Goal: Task Accomplishment & Management: Complete application form

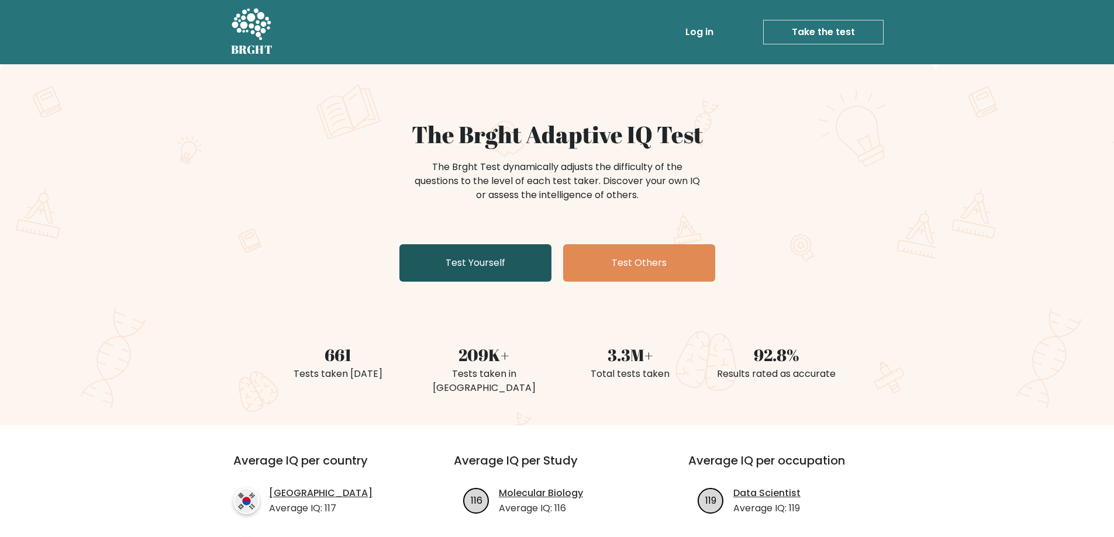
click at [473, 261] on link "Test Yourself" at bounding box center [475, 262] width 152 height 37
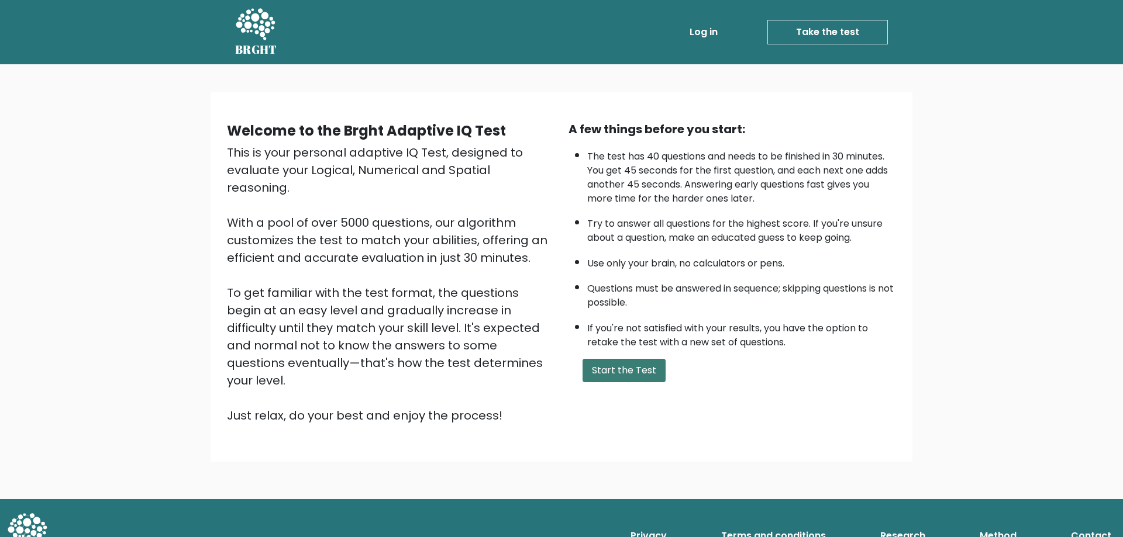
click at [620, 373] on button "Start the Test" at bounding box center [623, 370] width 83 height 23
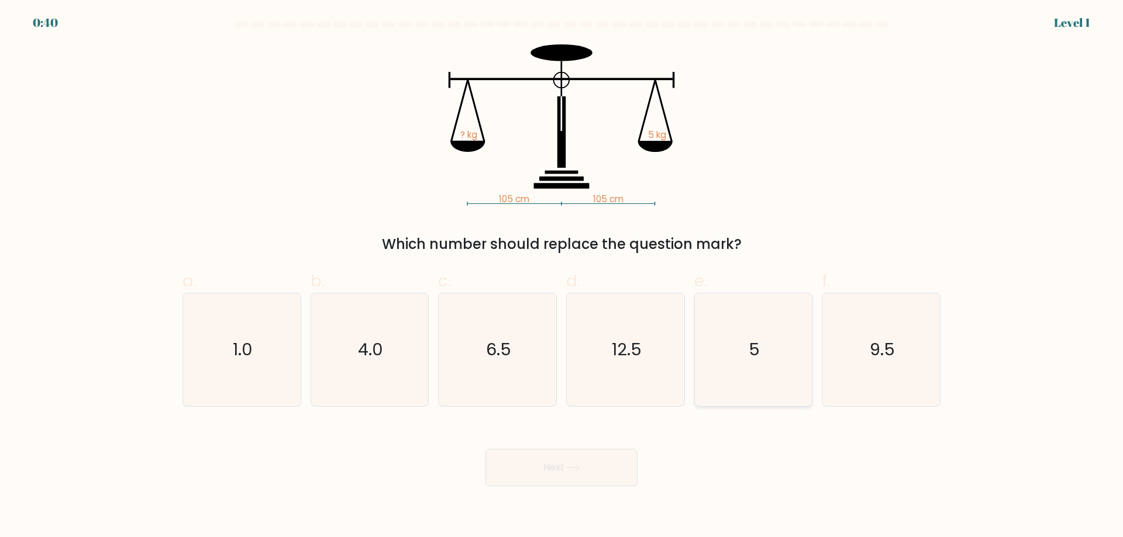
click at [730, 360] on icon "5" at bounding box center [752, 350] width 113 height 113
click at [562, 277] on input "e. 5" at bounding box center [561, 273] width 1 height 8
radio input "true"
click at [579, 466] on icon at bounding box center [572, 467] width 14 height 5
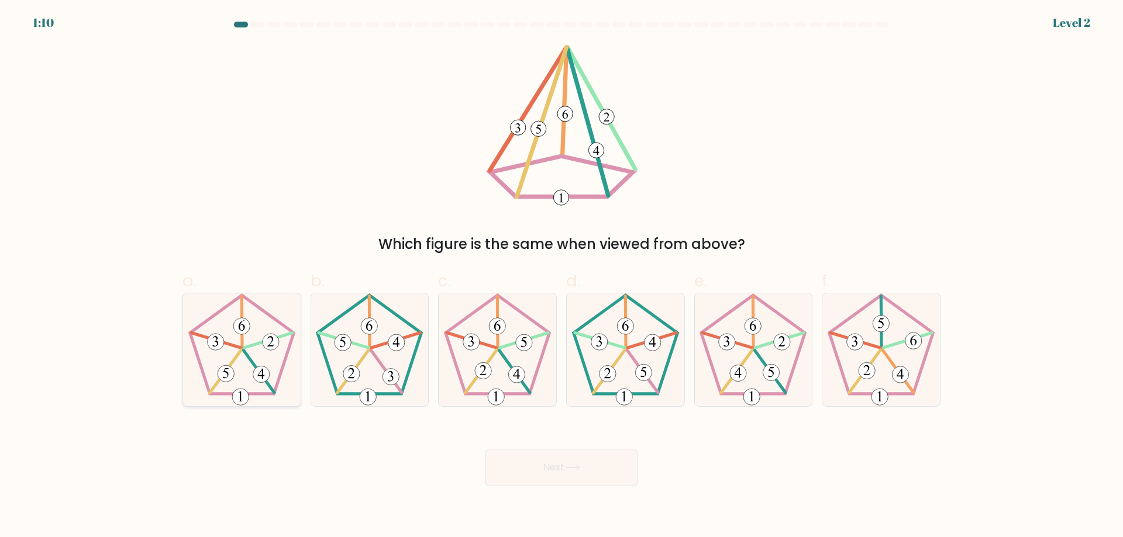
click at [244, 365] on icon at bounding box center [241, 350] width 113 height 113
click at [561, 277] on input "a." at bounding box center [561, 273] width 1 height 8
radio input "true"
click at [584, 468] on button "Next" at bounding box center [561, 467] width 152 height 37
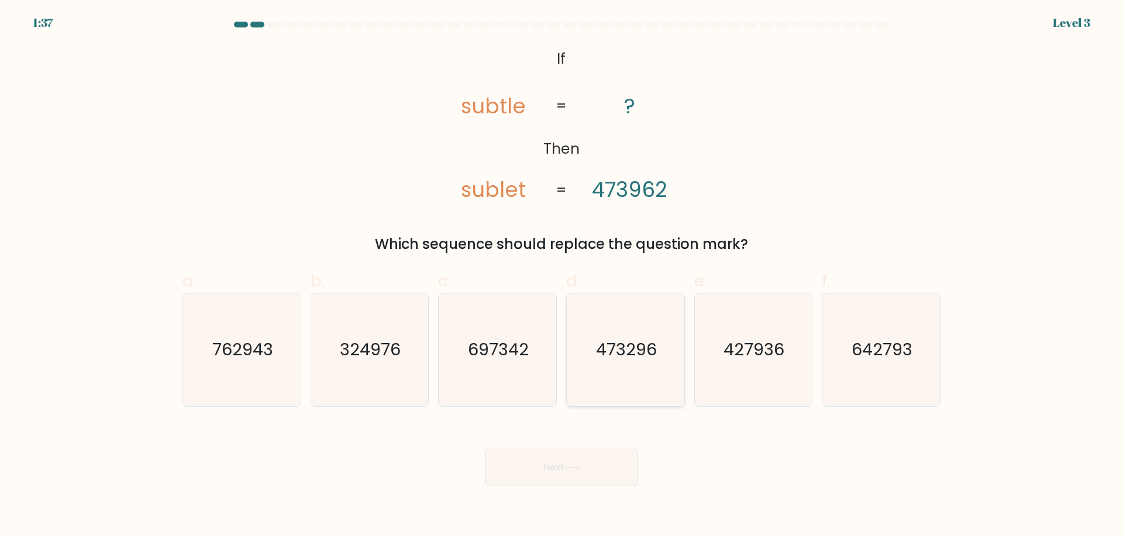
click at [614, 351] on text "473296" at bounding box center [626, 349] width 61 height 23
click at [562, 277] on input "d. 473296" at bounding box center [561, 273] width 1 height 8
radio input "true"
drag, startPoint x: 567, startPoint y: 462, endPoint x: 294, endPoint y: 322, distance: 307.1
click at [566, 462] on button "Next" at bounding box center [561, 467] width 152 height 37
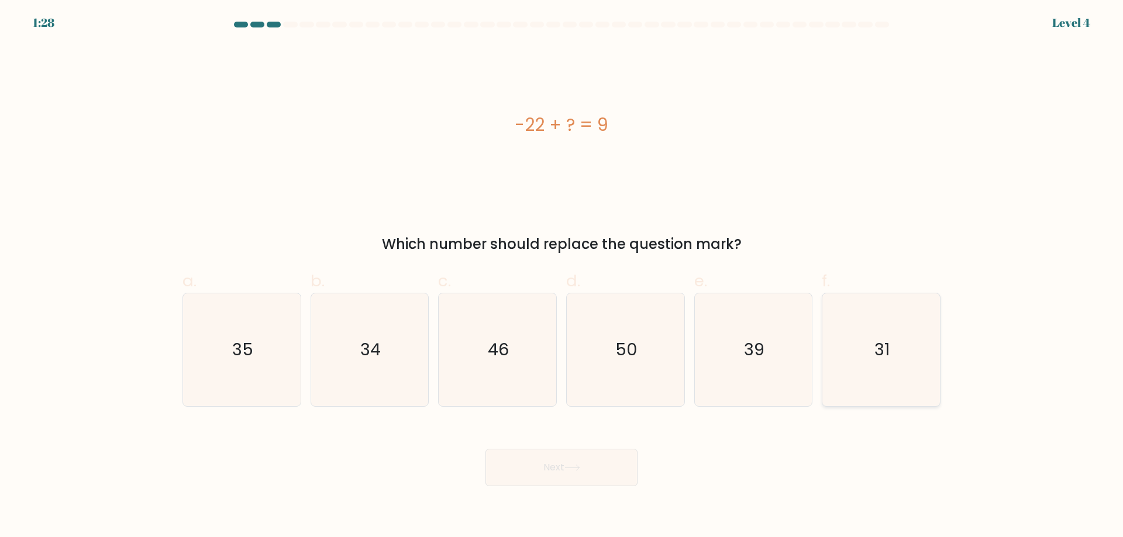
click at [901, 349] on icon "31" at bounding box center [881, 350] width 113 height 113
click at [562, 277] on input "f. 31" at bounding box center [561, 273] width 1 height 8
radio input "true"
click at [565, 468] on button "Next" at bounding box center [561, 467] width 152 height 37
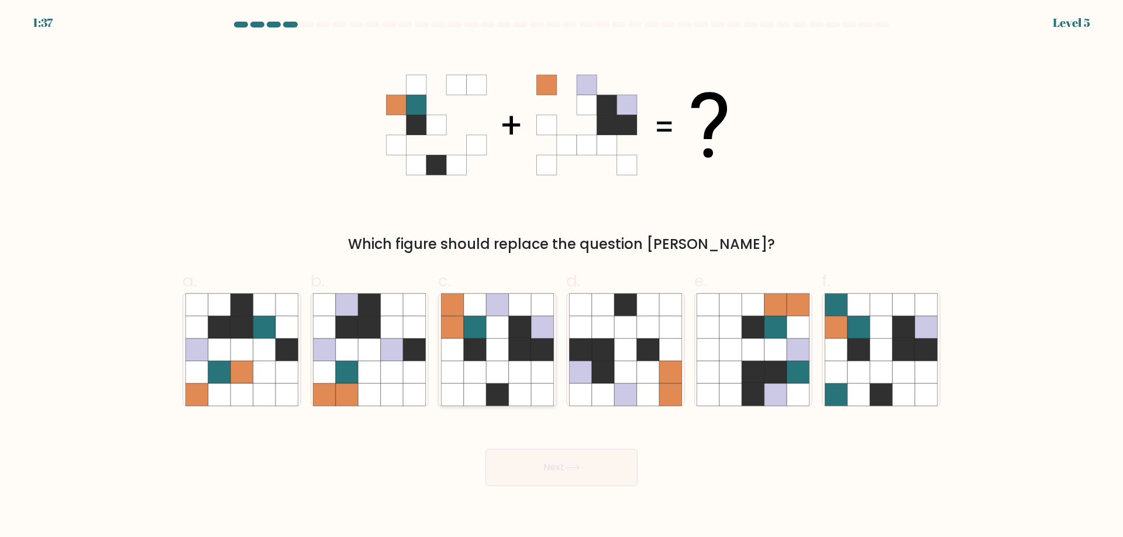
click at [492, 358] on icon at bounding box center [497, 350] width 22 height 22
click at [561, 277] on input "c." at bounding box center [561, 273] width 1 height 8
radio input "true"
click at [580, 467] on icon at bounding box center [572, 468] width 16 height 6
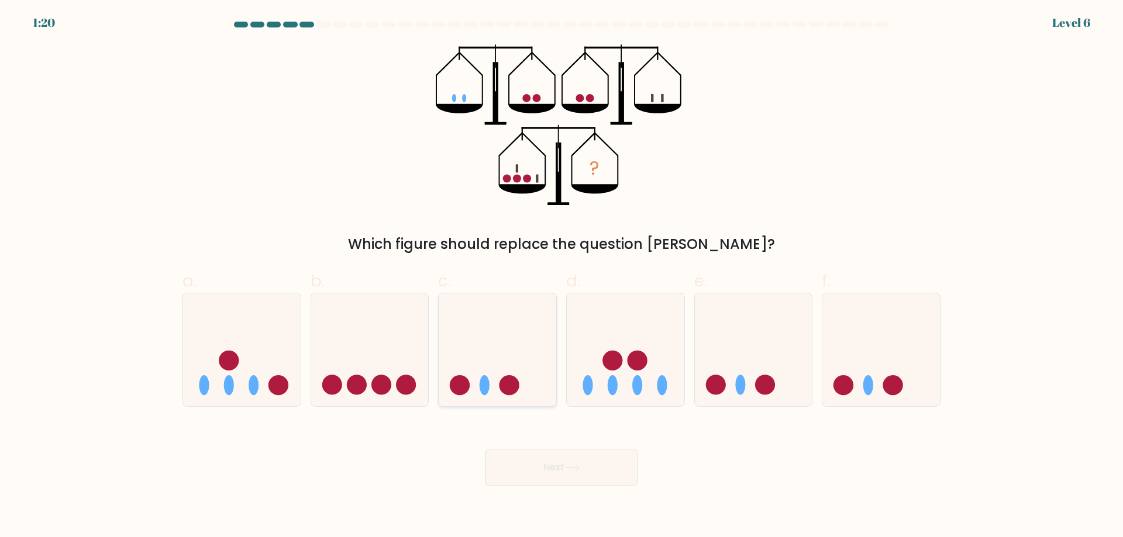
click at [498, 368] on icon at bounding box center [498, 349] width 118 height 97
click at [561, 277] on input "c." at bounding box center [561, 273] width 1 height 8
radio input "true"
click at [601, 354] on icon at bounding box center [626, 349] width 118 height 97
click at [562, 277] on input "d." at bounding box center [561, 273] width 1 height 8
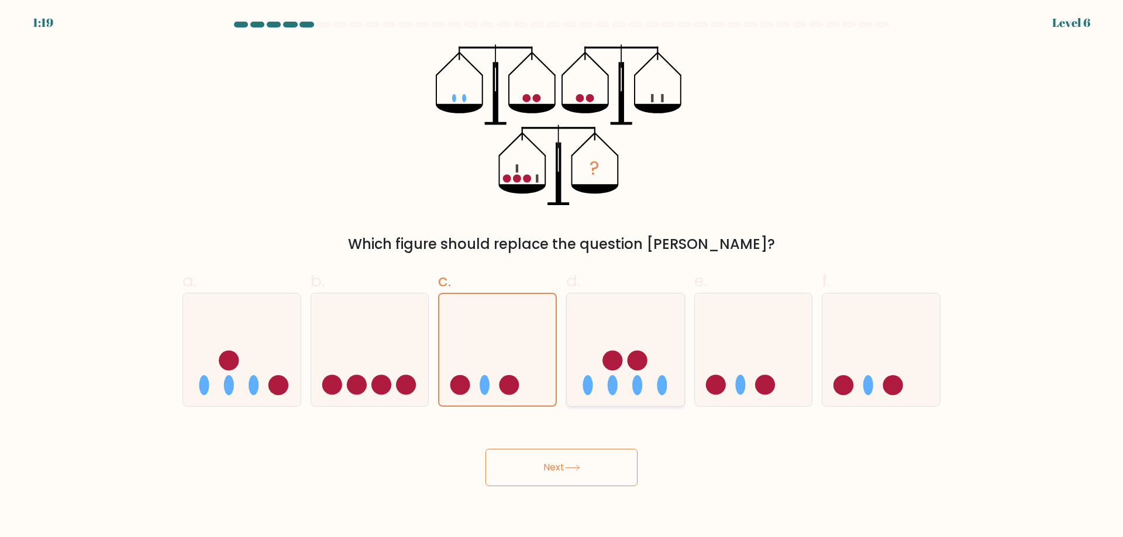
radio input "true"
click at [460, 344] on icon at bounding box center [498, 349] width 118 height 97
click at [561, 277] on input "c." at bounding box center [561, 273] width 1 height 8
radio input "true"
click at [378, 340] on icon at bounding box center [370, 349] width 118 height 97
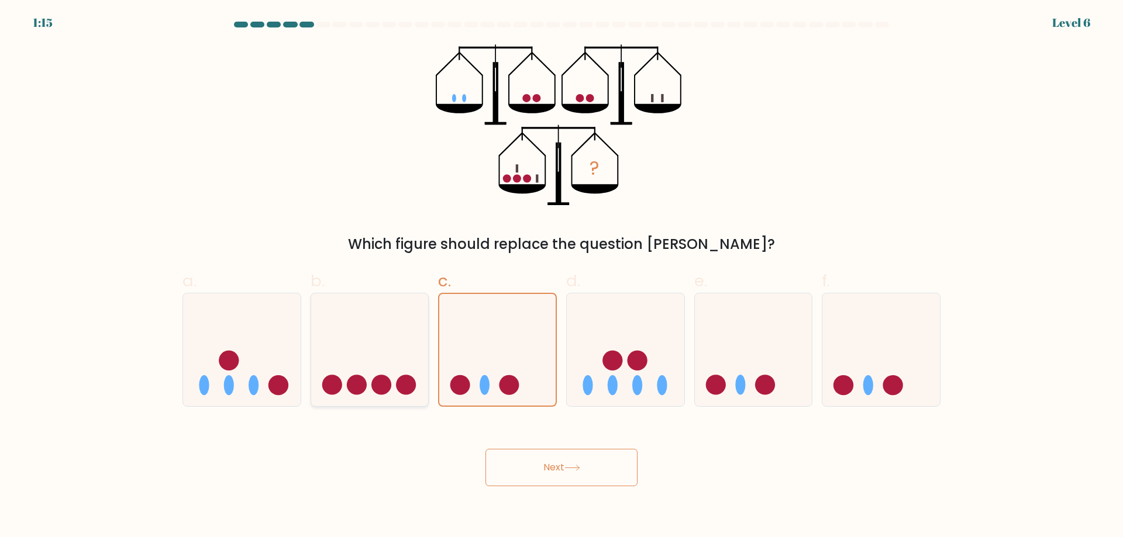
click at [561, 277] on input "b." at bounding box center [561, 273] width 1 height 8
radio input "true"
drag, startPoint x: 615, startPoint y: 470, endPoint x: 156, endPoint y: 370, distance: 469.8
click at [613, 470] on button "Next" at bounding box center [561, 467] width 152 height 37
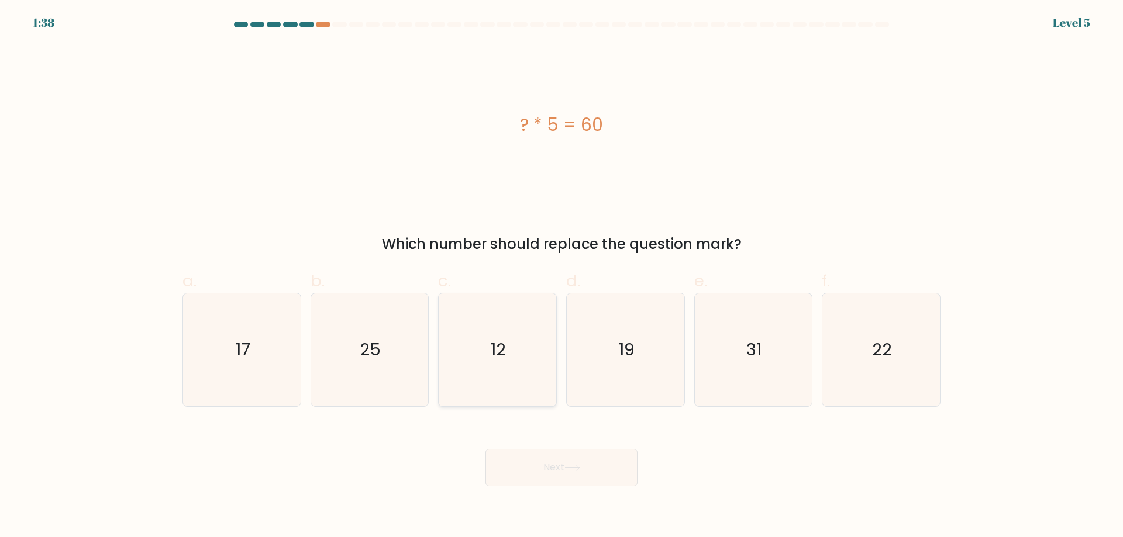
click at [505, 322] on icon "12" at bounding box center [497, 350] width 113 height 113
click at [561, 277] on input "c. 12" at bounding box center [561, 273] width 1 height 8
radio input "true"
click at [547, 457] on button "Next" at bounding box center [561, 467] width 152 height 37
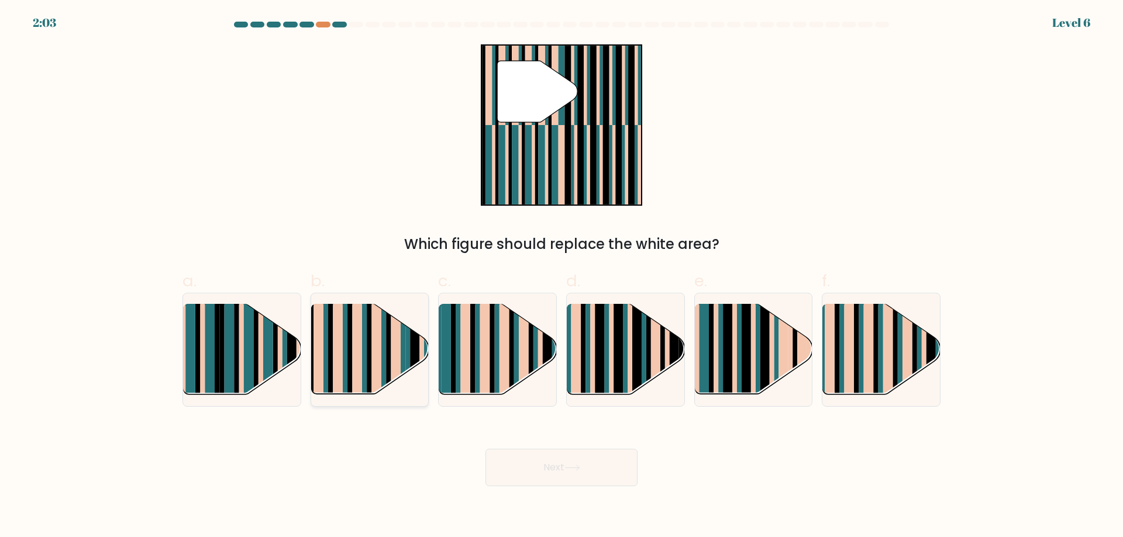
click at [329, 319] on rect at bounding box center [330, 340] width 5 height 116
click at [561, 277] on input "b." at bounding box center [561, 273] width 1 height 8
radio input "true"
click at [569, 464] on button "Next" at bounding box center [561, 467] width 152 height 37
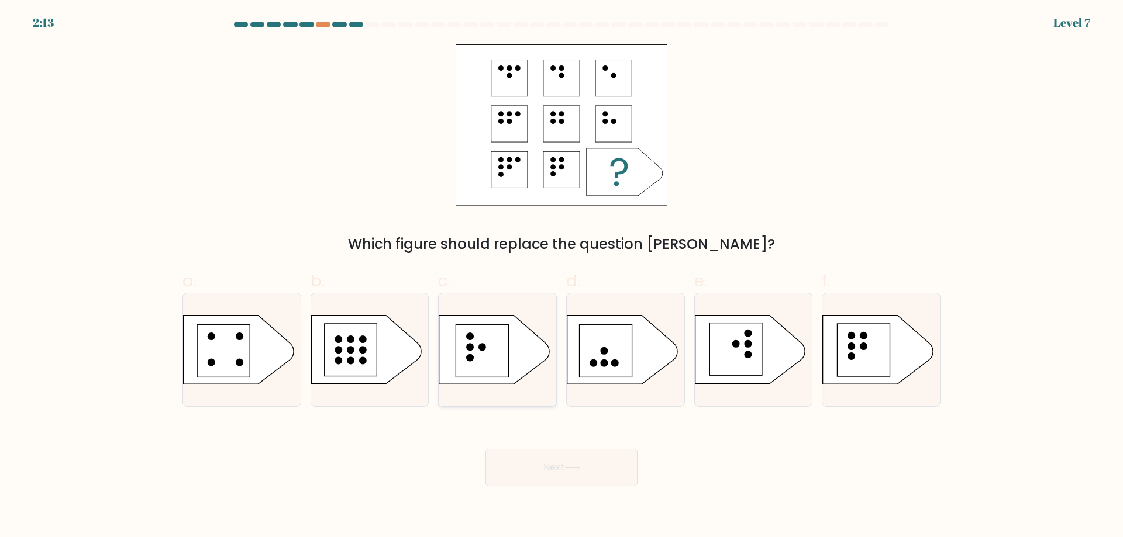
click at [487, 336] on rect at bounding box center [482, 351] width 53 height 53
click at [561, 277] on input "c." at bounding box center [561, 273] width 1 height 8
radio input "true"
drag, startPoint x: 565, startPoint y: 466, endPoint x: 118, endPoint y: 341, distance: 464.5
click at [564, 466] on button "Next" at bounding box center [561, 467] width 152 height 37
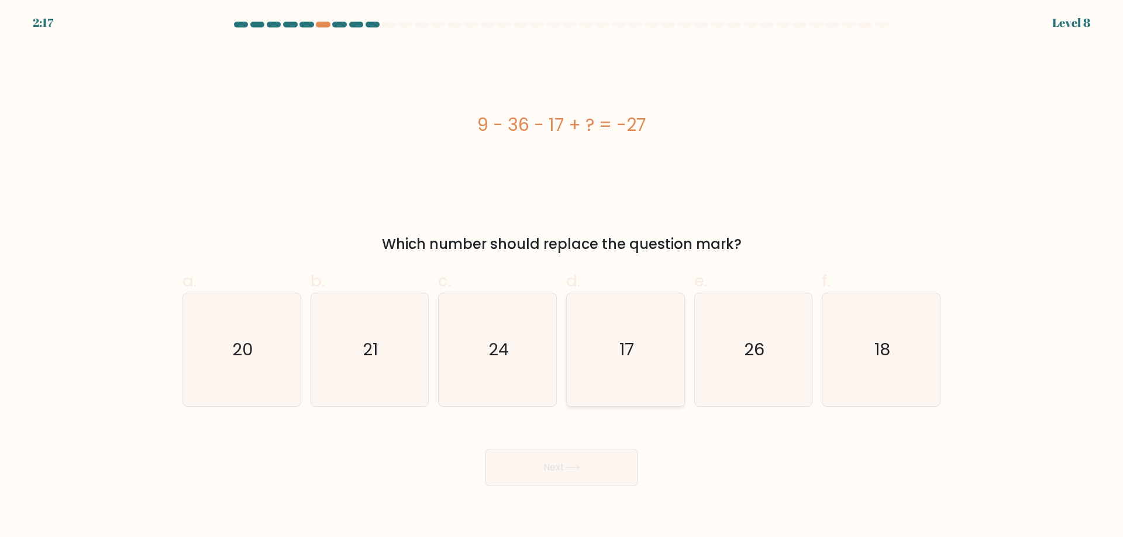
click at [630, 342] on text "17" at bounding box center [626, 349] width 15 height 23
click at [562, 277] on input "d. 17" at bounding box center [561, 273] width 1 height 8
radio input "true"
click at [569, 465] on icon at bounding box center [572, 468] width 16 height 6
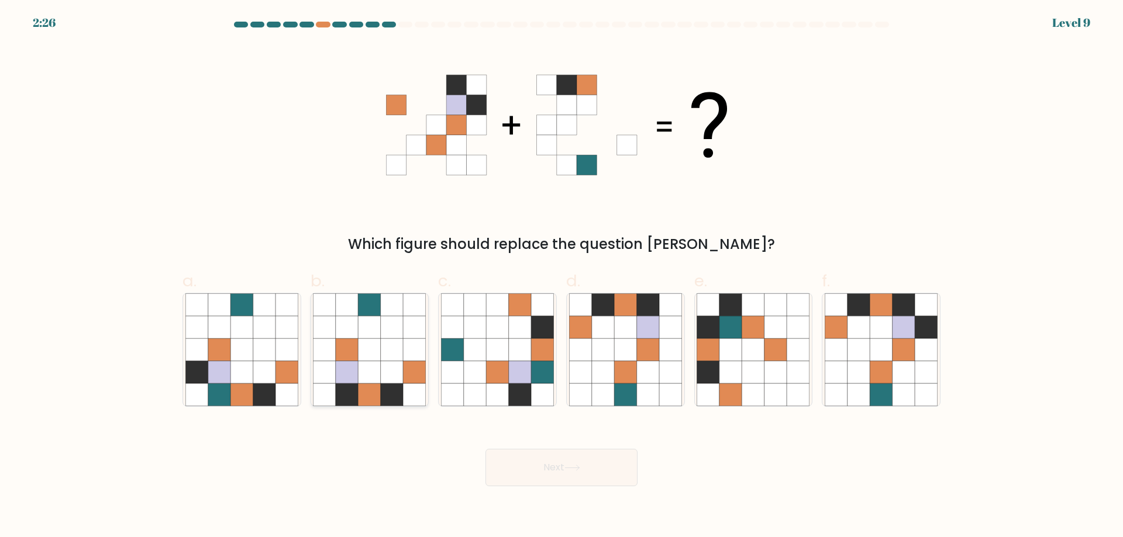
drag, startPoint x: 627, startPoint y: 350, endPoint x: 396, endPoint y: 350, distance: 231.0
click at [626, 350] on icon at bounding box center [625, 350] width 22 height 22
click at [562, 277] on input "d." at bounding box center [561, 273] width 1 height 8
radio input "true"
drag, startPoint x: 594, startPoint y: 473, endPoint x: 32, endPoint y: 229, distance: 612.1
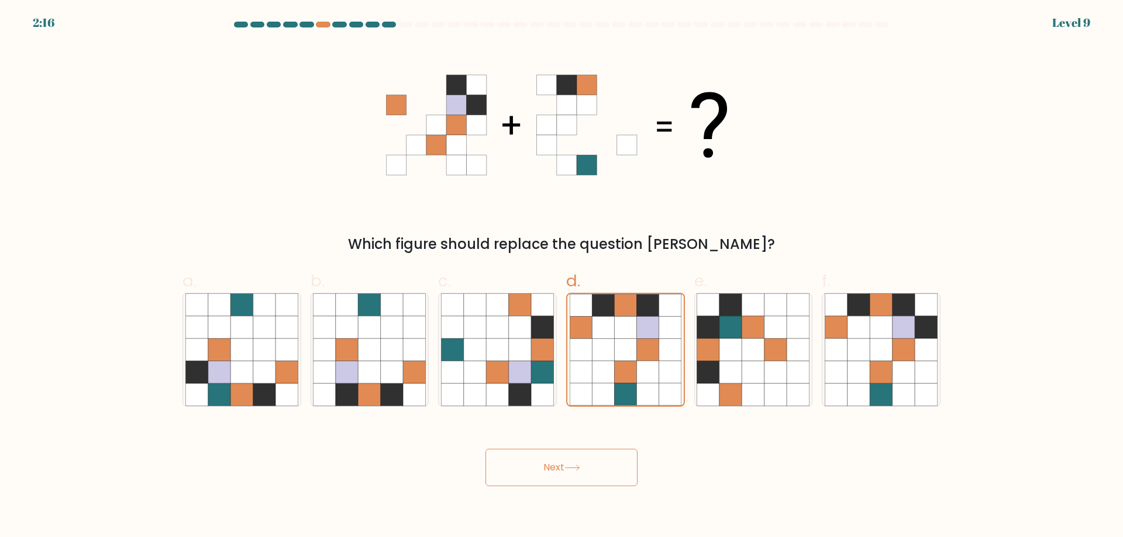
click at [593, 473] on button "Next" at bounding box center [561, 467] width 152 height 37
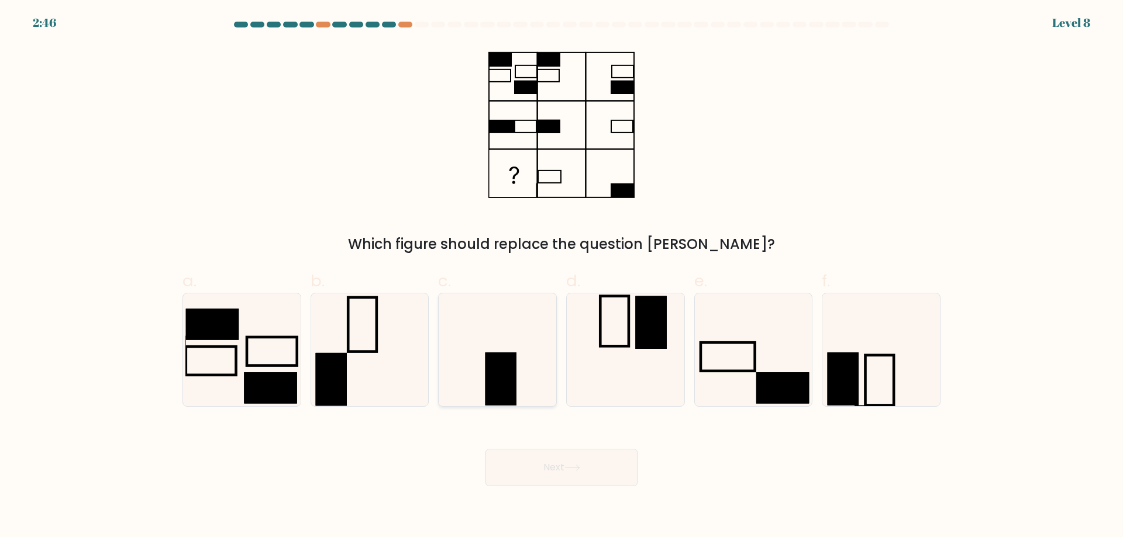
click at [489, 344] on icon at bounding box center [497, 350] width 113 height 113
click at [561, 277] on input "c." at bounding box center [561, 273] width 1 height 8
radio input "true"
click at [592, 477] on button "Next" at bounding box center [561, 467] width 152 height 37
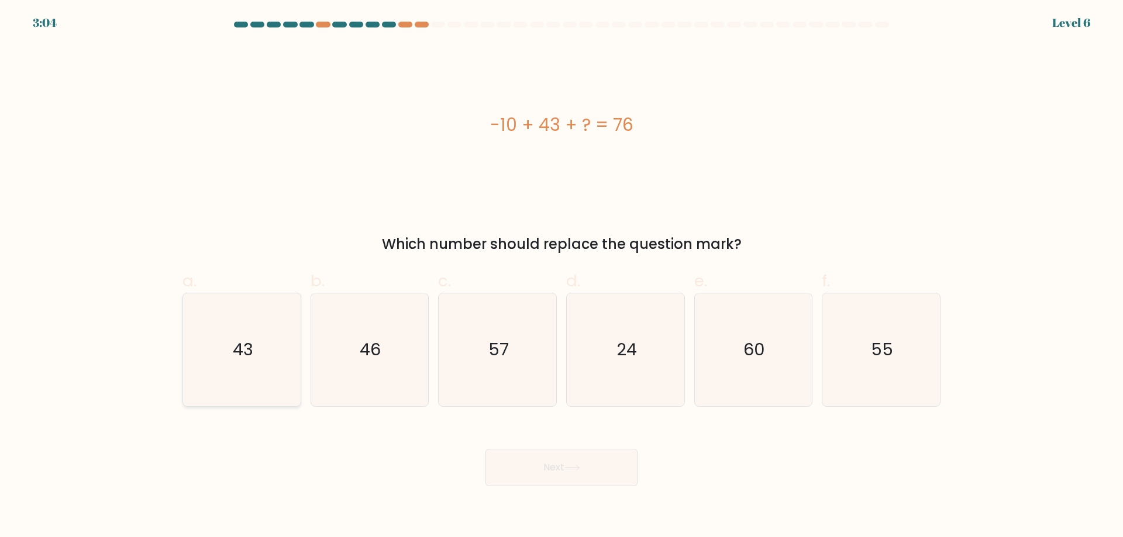
click at [224, 348] on icon "43" at bounding box center [241, 350] width 113 height 113
click at [561, 277] on input "a. 43" at bounding box center [561, 273] width 1 height 8
radio input "true"
click at [602, 467] on button "Next" at bounding box center [561, 467] width 152 height 37
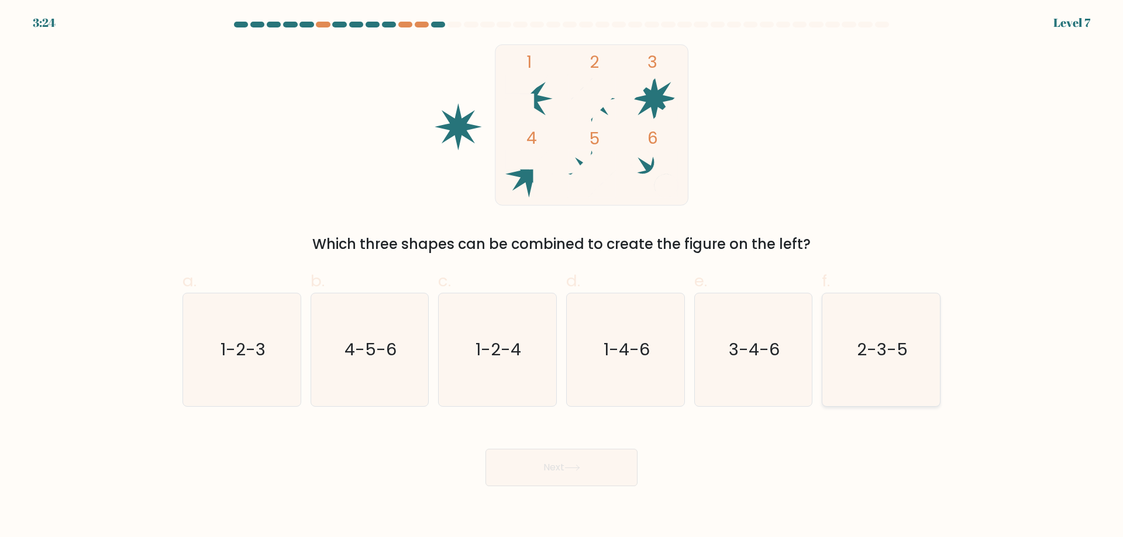
drag, startPoint x: 899, startPoint y: 355, endPoint x: 774, endPoint y: 376, distance: 126.3
click at [898, 355] on text "2-3-5" at bounding box center [882, 349] width 51 height 23
click at [562, 277] on input "f. 2-3-5" at bounding box center [561, 273] width 1 height 8
radio input "true"
click at [568, 471] on icon at bounding box center [572, 468] width 16 height 6
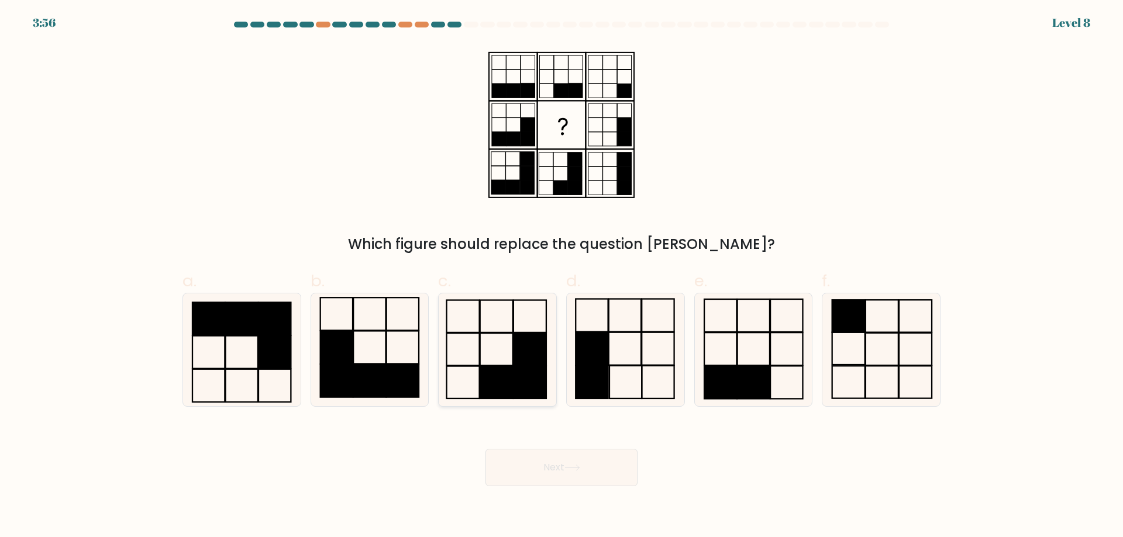
click at [519, 336] on rect at bounding box center [529, 349] width 33 height 32
click at [561, 277] on input "c." at bounding box center [561, 273] width 1 height 8
radio input "true"
drag, startPoint x: 596, startPoint y: 467, endPoint x: 580, endPoint y: 462, distance: 16.6
click at [595, 467] on button "Next" at bounding box center [561, 467] width 152 height 37
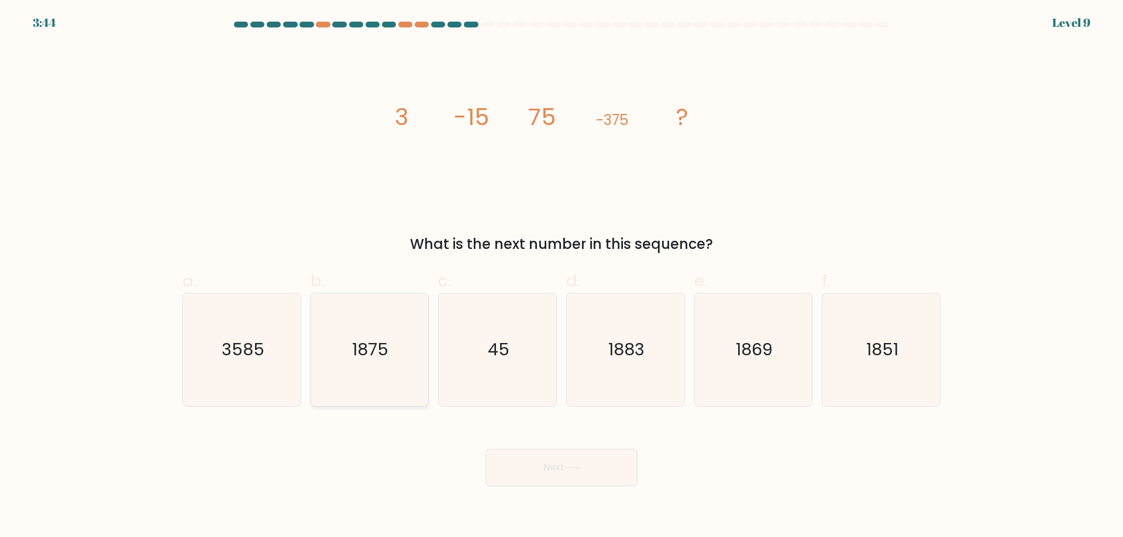
click at [383, 366] on icon "1875" at bounding box center [369, 350] width 113 height 113
click at [561, 277] on input "b. 1875" at bounding box center [561, 273] width 1 height 8
radio input "true"
click at [594, 467] on button "Next" at bounding box center [561, 467] width 152 height 37
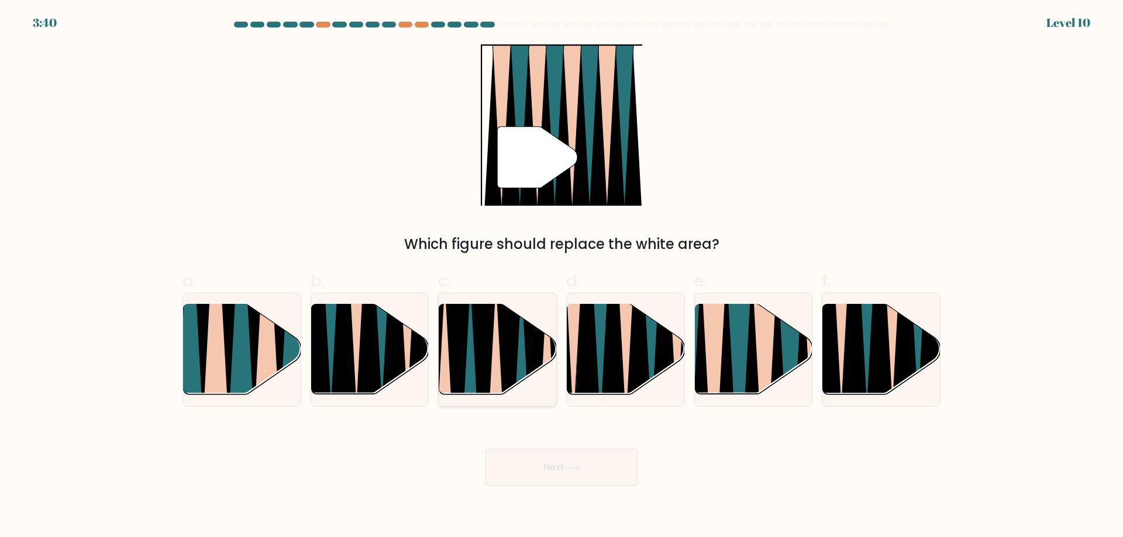
click at [502, 335] on icon at bounding box center [509, 400] width 26 height 235
click at [561, 277] on input "c." at bounding box center [561, 273] width 1 height 8
radio input "true"
click at [573, 475] on button "Next" at bounding box center [561, 467] width 152 height 37
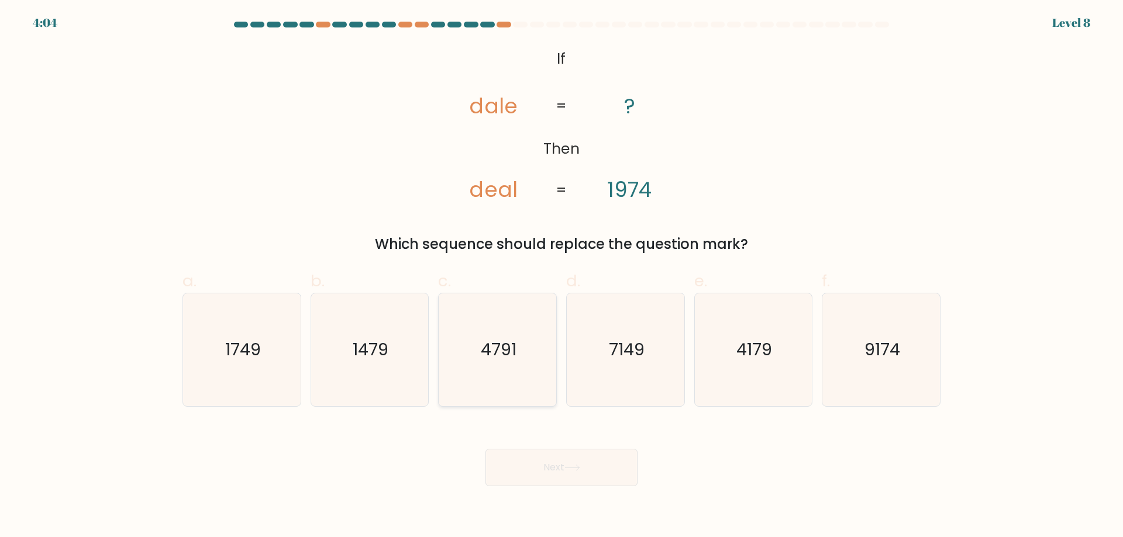
click at [497, 356] on text "4791" at bounding box center [499, 349] width 36 height 23
click at [561, 277] on input "c. 4791" at bounding box center [561, 273] width 1 height 8
radio input "true"
click at [593, 473] on button "Next" at bounding box center [561, 467] width 152 height 37
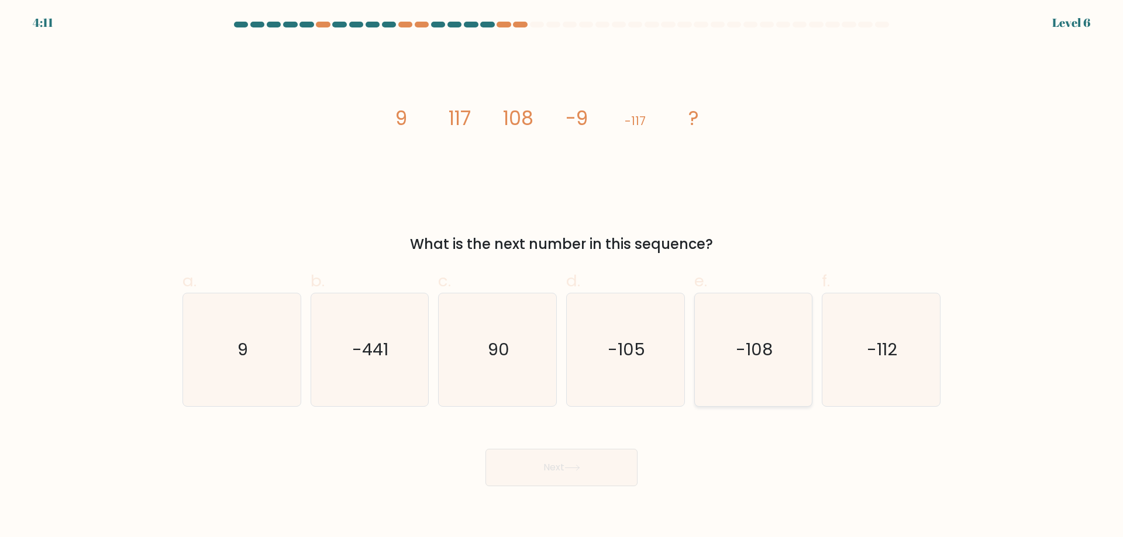
drag, startPoint x: 771, startPoint y: 353, endPoint x: 607, endPoint y: 437, distance: 183.9
click at [770, 353] on text "-108" at bounding box center [754, 349] width 37 height 23
click at [562, 277] on input "e. -108" at bounding box center [561, 273] width 1 height 8
radio input "true"
click at [575, 468] on icon at bounding box center [572, 468] width 16 height 6
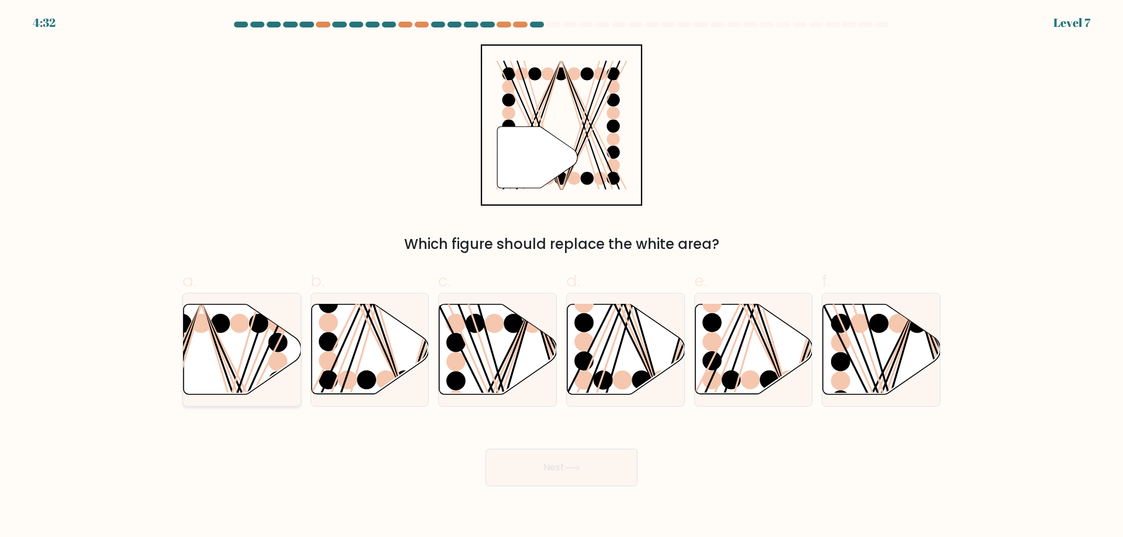
click at [244, 335] on icon at bounding box center [243, 350] width 118 height 90
click at [561, 277] on input "a." at bounding box center [561, 273] width 1 height 8
radio input "true"
click at [594, 474] on button "Next" at bounding box center [561, 467] width 152 height 37
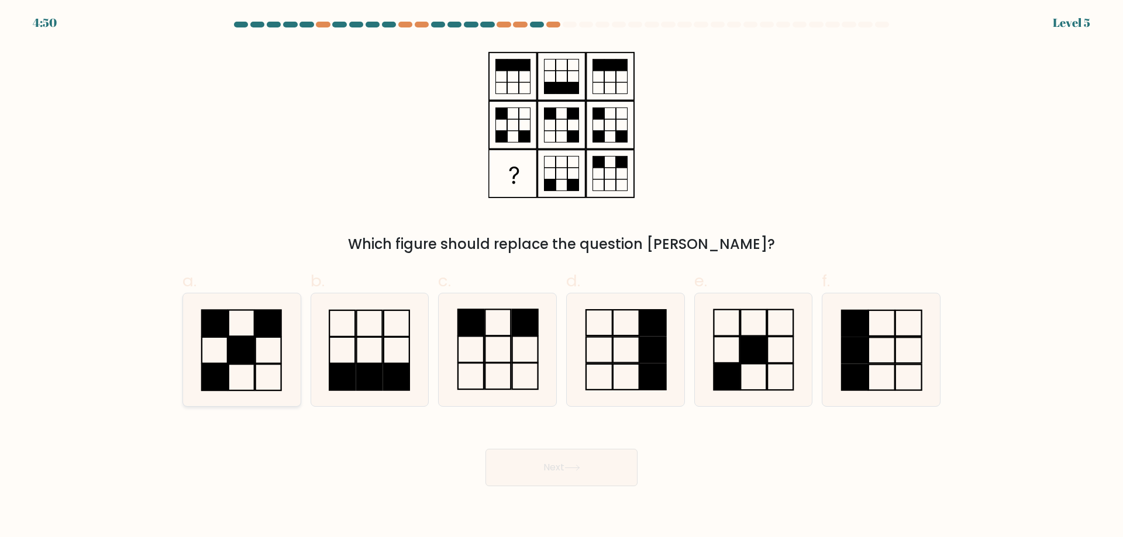
click at [256, 344] on rect at bounding box center [268, 350] width 26 height 26
click at [561, 277] on input "a." at bounding box center [561, 273] width 1 height 8
radio input "true"
drag, startPoint x: 583, startPoint y: 471, endPoint x: 480, endPoint y: 436, distance: 109.3
click at [580, 471] on icon at bounding box center [572, 468] width 16 height 6
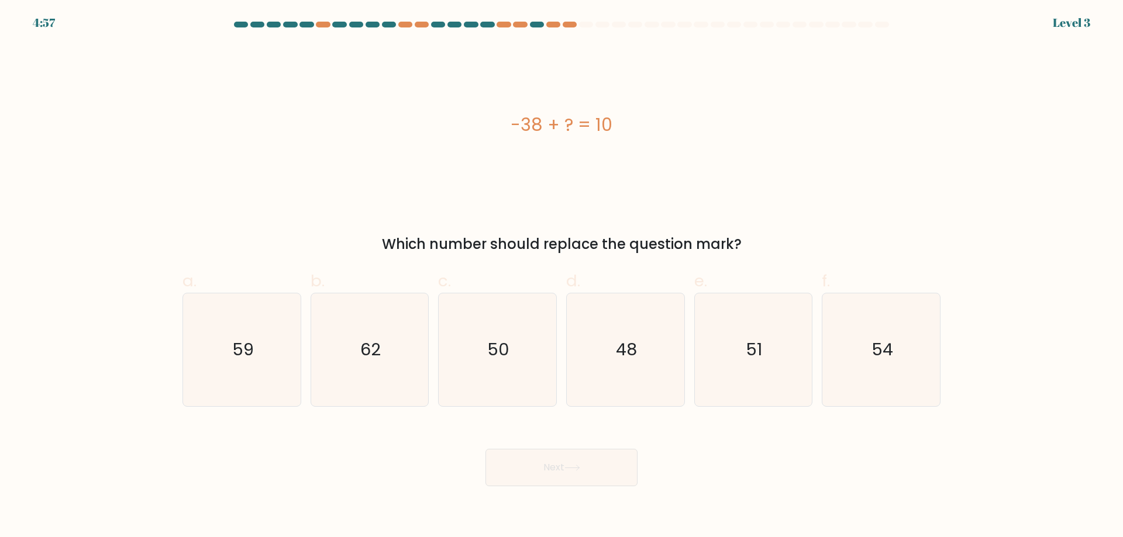
drag, startPoint x: 633, startPoint y: 342, endPoint x: 575, endPoint y: 430, distance: 105.1
click at [633, 342] on text "48" at bounding box center [626, 349] width 21 height 23
click at [562, 277] on input "d. 48" at bounding box center [561, 273] width 1 height 8
radio input "true"
click at [590, 480] on button "Next" at bounding box center [561, 467] width 152 height 37
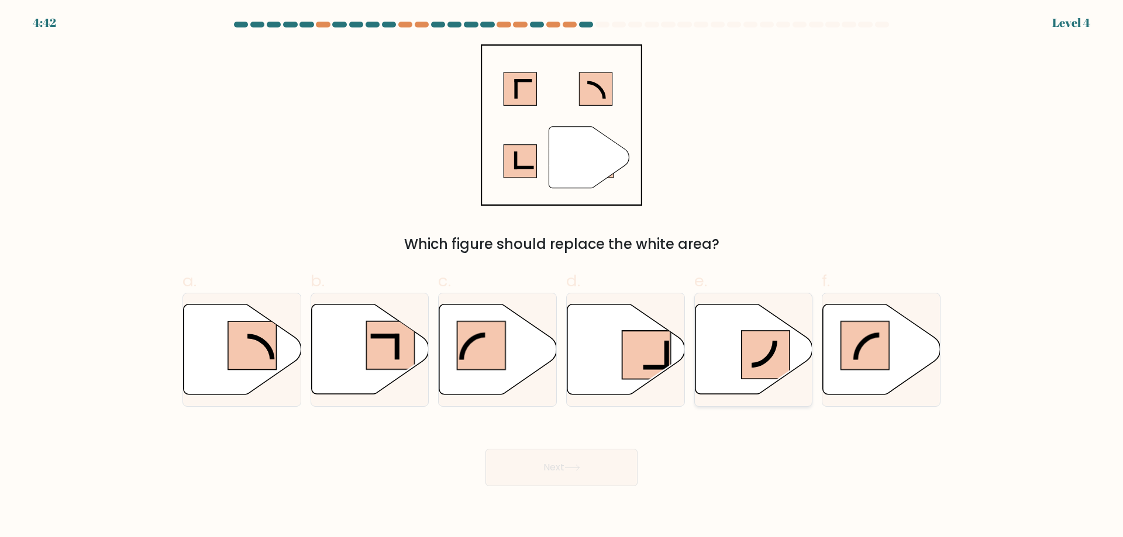
click at [767, 348] on rect at bounding box center [766, 355] width 49 height 49
click at [562, 277] on input "e." at bounding box center [561, 273] width 1 height 8
radio input "true"
click at [569, 464] on button "Next" at bounding box center [561, 467] width 152 height 37
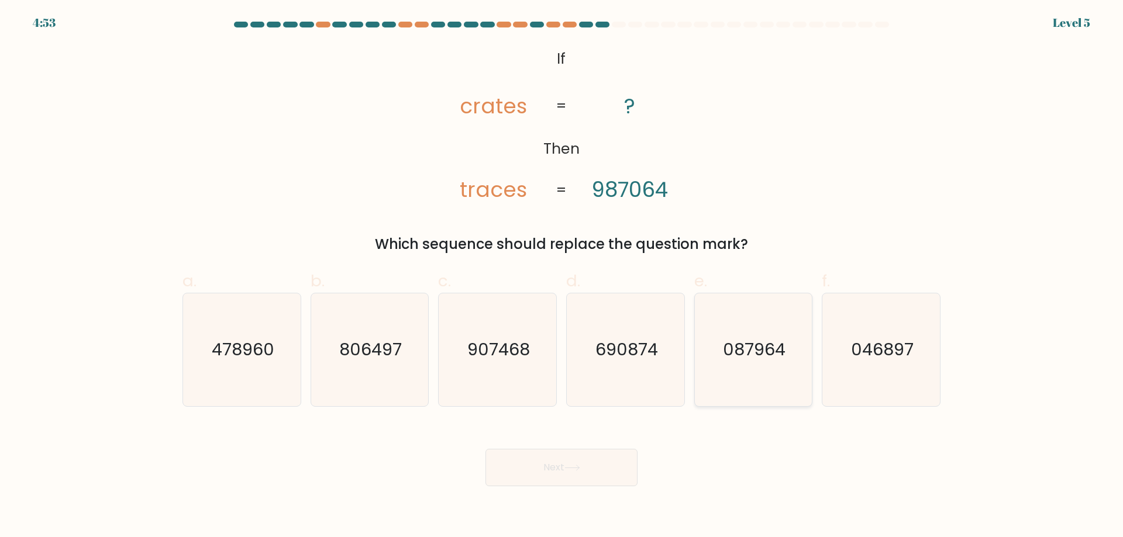
click at [750, 334] on icon "087964" at bounding box center [752, 350] width 113 height 113
click at [562, 277] on input "e. 087964" at bounding box center [561, 273] width 1 height 8
radio input "true"
click at [598, 478] on button "Next" at bounding box center [561, 467] width 152 height 37
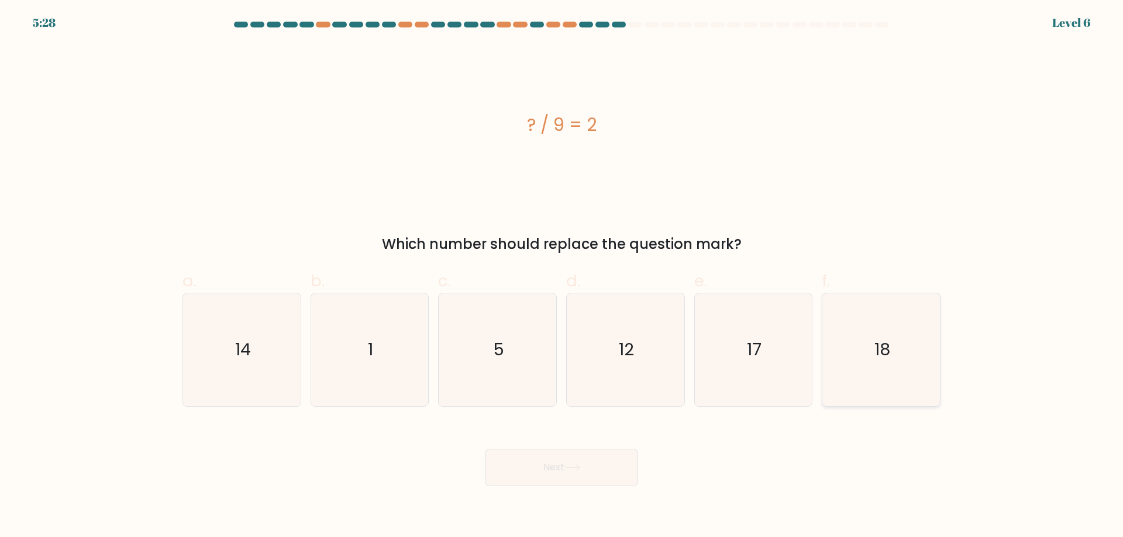
click at [908, 349] on icon "18" at bounding box center [881, 350] width 113 height 113
click at [562, 277] on input "f. 18" at bounding box center [561, 273] width 1 height 8
radio input "true"
click at [566, 473] on button "Next" at bounding box center [561, 467] width 152 height 37
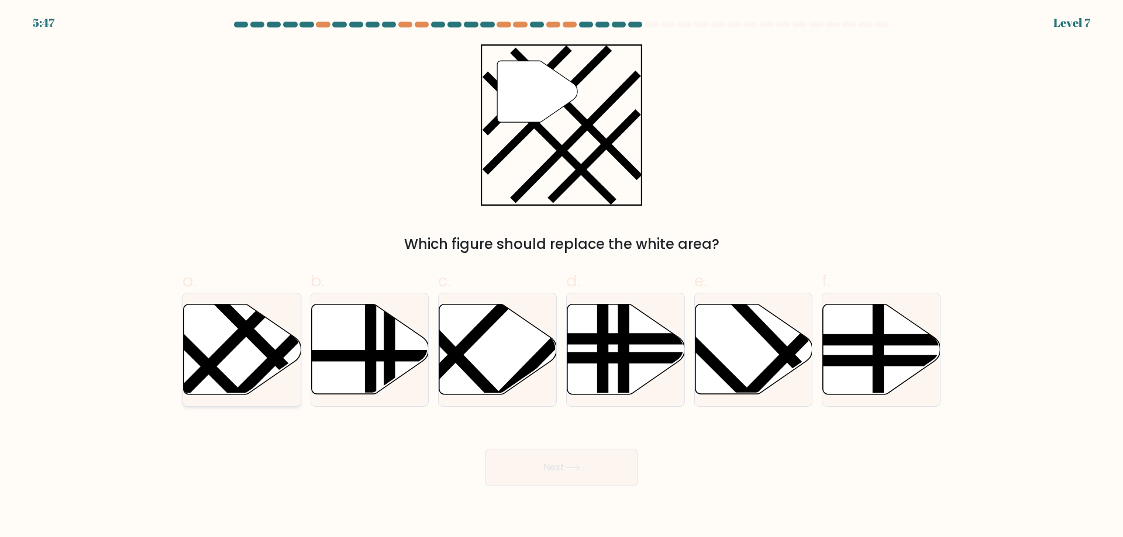
click at [236, 356] on icon at bounding box center [243, 350] width 118 height 90
click at [561, 277] on input "a." at bounding box center [561, 273] width 1 height 8
radio input "true"
click at [587, 463] on button "Next" at bounding box center [561, 467] width 152 height 37
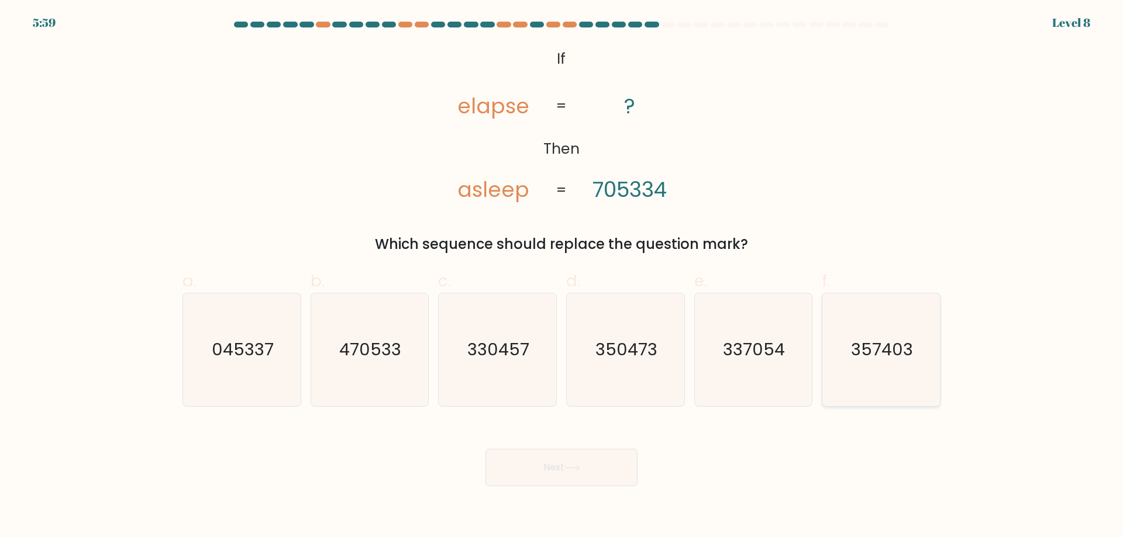
drag, startPoint x: 871, startPoint y: 357, endPoint x: 631, endPoint y: 450, distance: 257.2
click at [870, 357] on text "357403" at bounding box center [882, 349] width 62 height 23
click at [562, 277] on input "f. 357403" at bounding box center [561, 273] width 1 height 8
radio input "true"
click at [539, 468] on button "Next" at bounding box center [561, 467] width 152 height 37
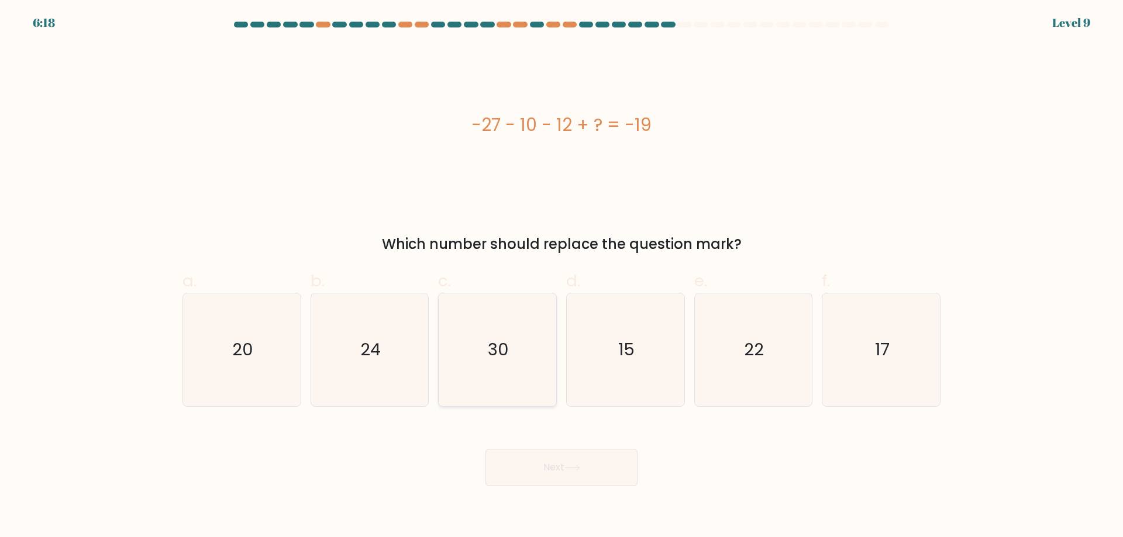
drag, startPoint x: 500, startPoint y: 336, endPoint x: 554, endPoint y: 461, distance: 136.5
click at [499, 336] on icon "30" at bounding box center [497, 350] width 113 height 113
click at [561, 277] on input "c. 30" at bounding box center [561, 273] width 1 height 8
radio input "true"
click at [585, 473] on button "Next" at bounding box center [561, 467] width 152 height 37
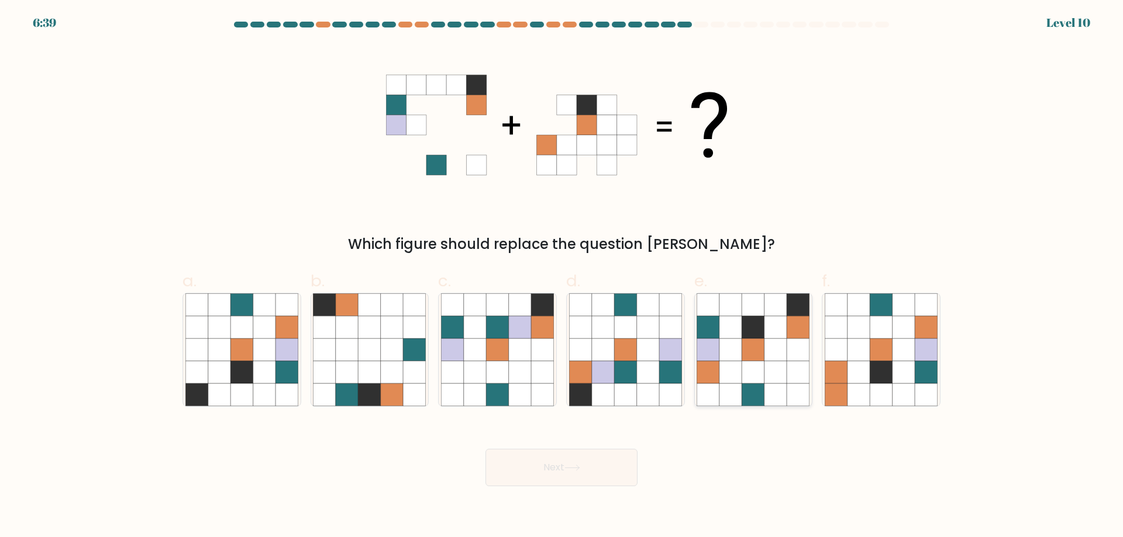
click at [735, 313] on icon at bounding box center [730, 305] width 22 height 22
click at [562, 277] on input "e." at bounding box center [561, 273] width 1 height 8
radio input "true"
click at [537, 468] on button "Next" at bounding box center [561, 467] width 152 height 37
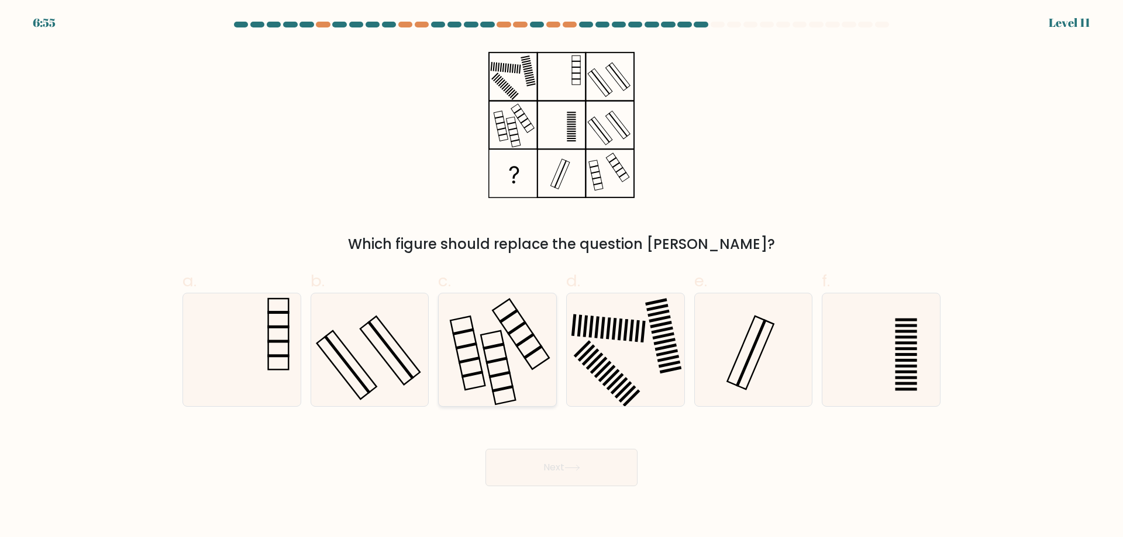
click at [480, 348] on icon at bounding box center [497, 350] width 113 height 113
click at [561, 277] on input "c." at bounding box center [561, 273] width 1 height 8
radio input "true"
drag, startPoint x: 566, startPoint y: 473, endPoint x: 274, endPoint y: 358, distance: 313.3
click at [564, 471] on button "Next" at bounding box center [561, 467] width 152 height 37
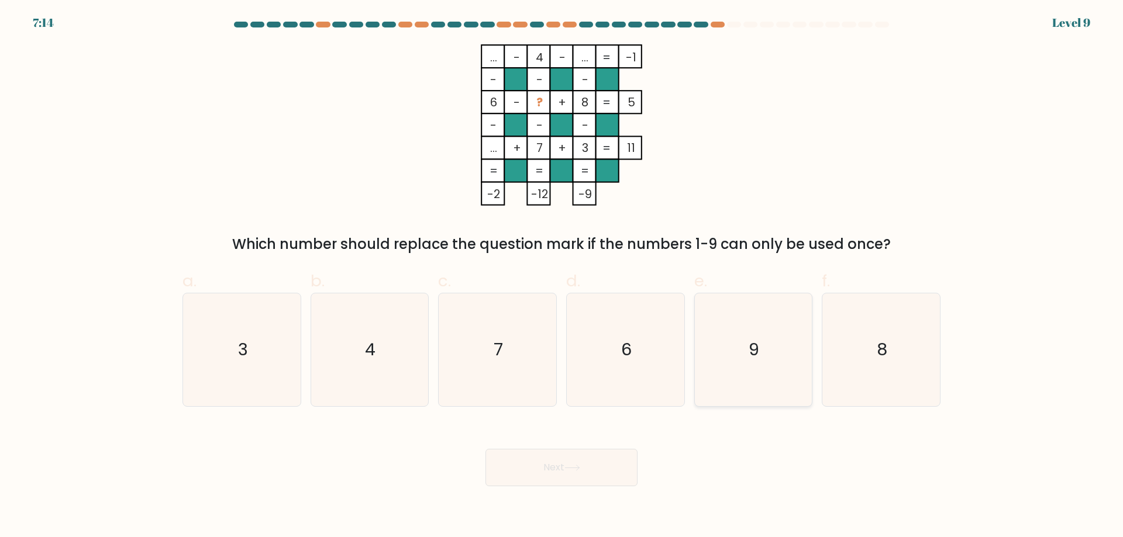
click at [751, 358] on text "9" at bounding box center [754, 349] width 11 height 23
click at [562, 277] on input "e. 9" at bounding box center [561, 273] width 1 height 8
radio input "true"
click at [542, 468] on button "Next" at bounding box center [561, 467] width 152 height 37
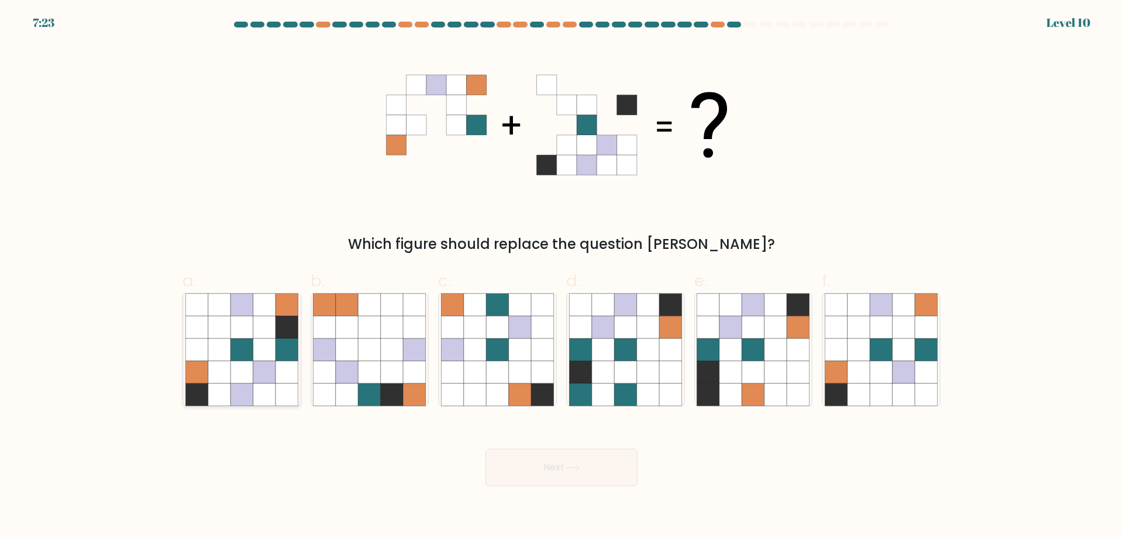
click at [215, 333] on icon at bounding box center [219, 327] width 22 height 22
click at [561, 277] on input "a." at bounding box center [561, 273] width 1 height 8
radio input "true"
click at [580, 471] on icon at bounding box center [572, 468] width 16 height 6
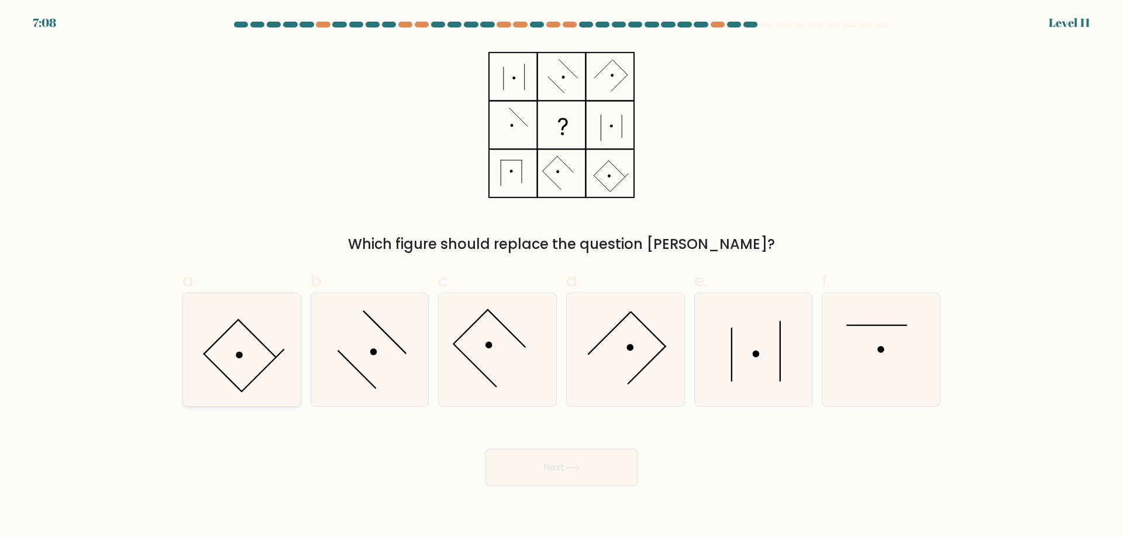
click at [244, 356] on icon at bounding box center [241, 350] width 113 height 113
click at [561, 277] on input "a." at bounding box center [561, 273] width 1 height 8
radio input "true"
click at [602, 472] on button "Next" at bounding box center [561, 467] width 152 height 37
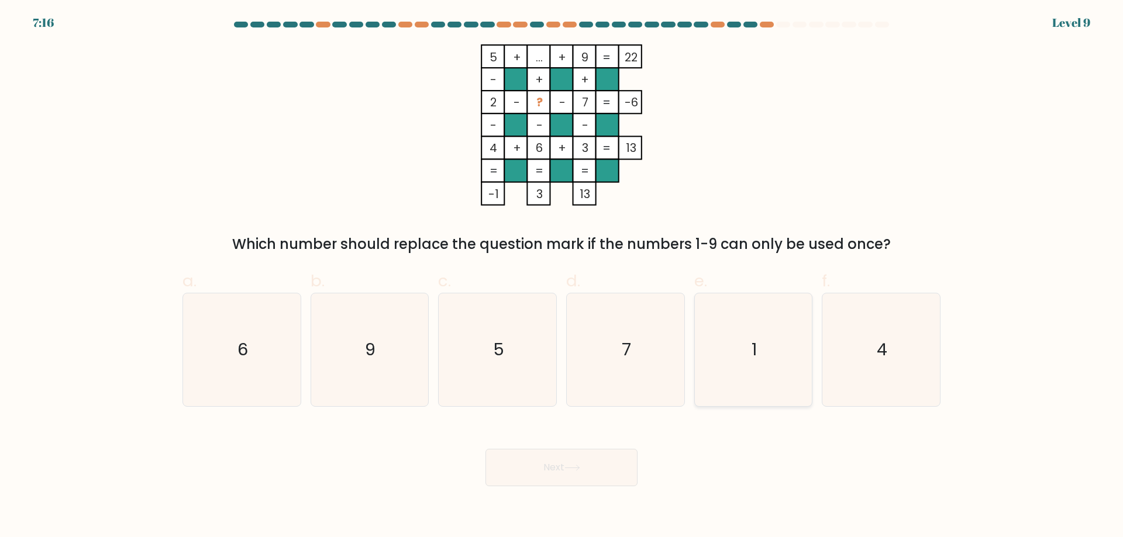
click at [738, 363] on icon "1" at bounding box center [752, 350] width 113 height 113
click at [562, 277] on input "e. 1" at bounding box center [561, 273] width 1 height 8
radio input "true"
drag, startPoint x: 568, startPoint y: 469, endPoint x: 139, endPoint y: 344, distance: 447.0
click at [568, 468] on icon at bounding box center [572, 468] width 16 height 6
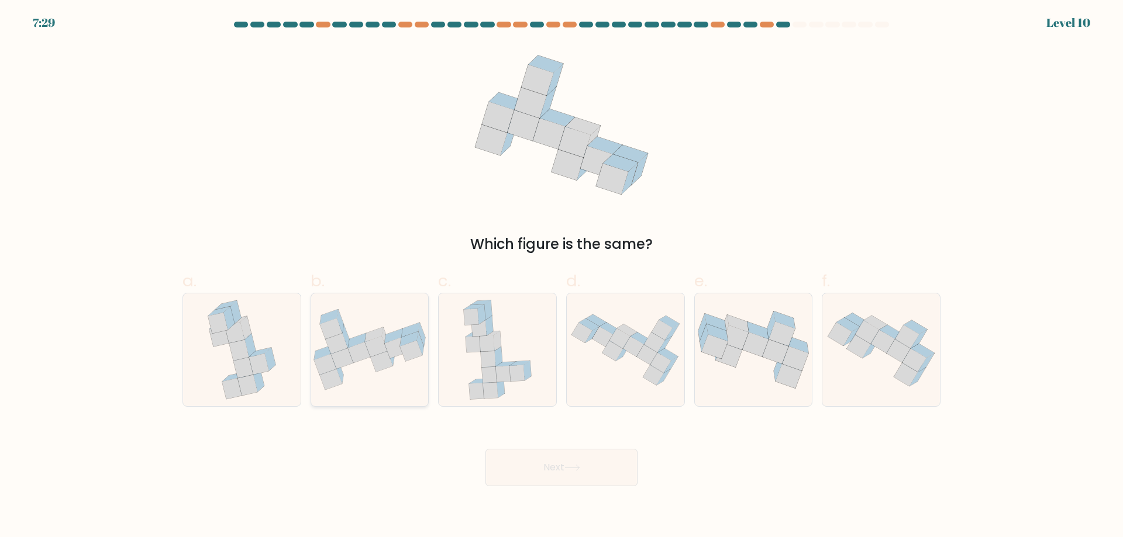
click at [365, 347] on icon at bounding box center [359, 353] width 22 height 20
click at [561, 277] on input "b." at bounding box center [561, 273] width 1 height 8
radio input "true"
click at [589, 465] on button "Next" at bounding box center [561, 467] width 152 height 37
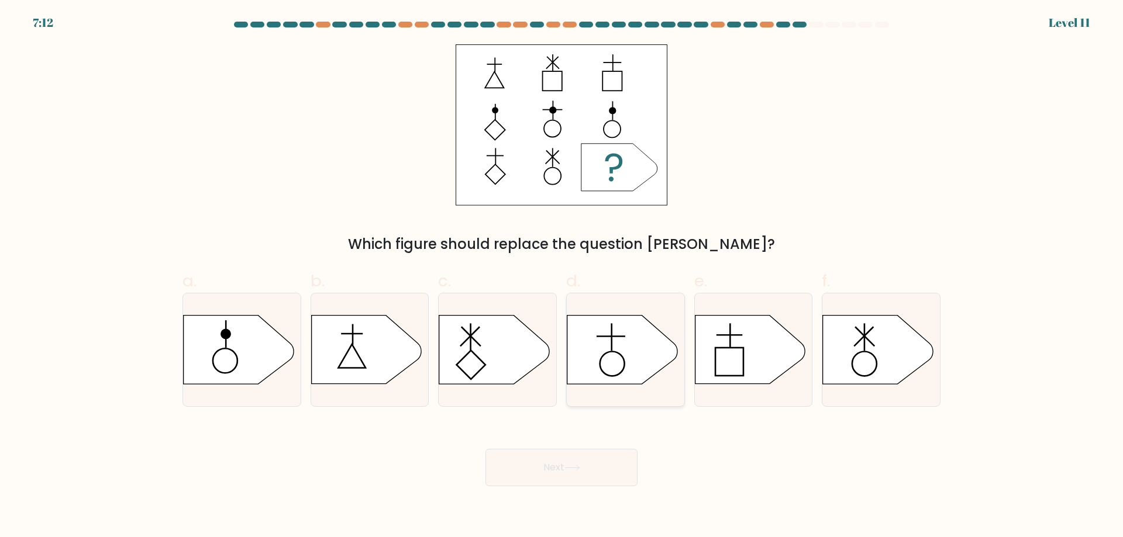
drag, startPoint x: 619, startPoint y: 343, endPoint x: 568, endPoint y: 365, distance: 55.8
click at [618, 343] on icon at bounding box center [622, 350] width 110 height 68
click at [562, 277] on input "d." at bounding box center [561, 273] width 1 height 8
radio input "true"
drag, startPoint x: 572, startPoint y: 469, endPoint x: 47, endPoint y: 337, distance: 541.5
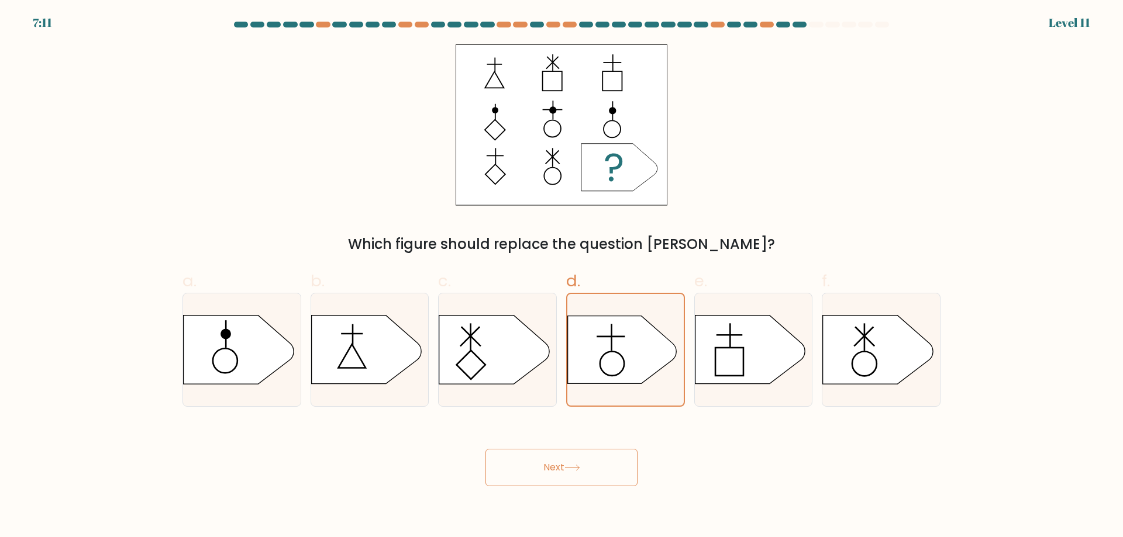
click at [570, 469] on icon at bounding box center [572, 468] width 16 height 6
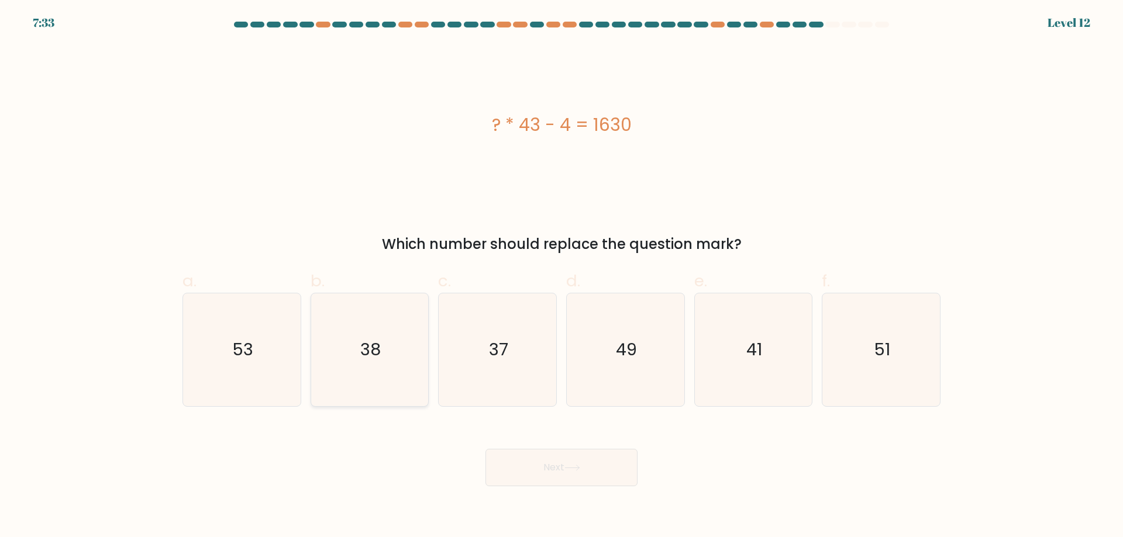
click at [376, 343] on text "38" at bounding box center [370, 349] width 20 height 23
click at [561, 277] on input "b. 38" at bounding box center [561, 273] width 1 height 8
radio input "true"
click at [597, 478] on button "Next" at bounding box center [561, 467] width 152 height 37
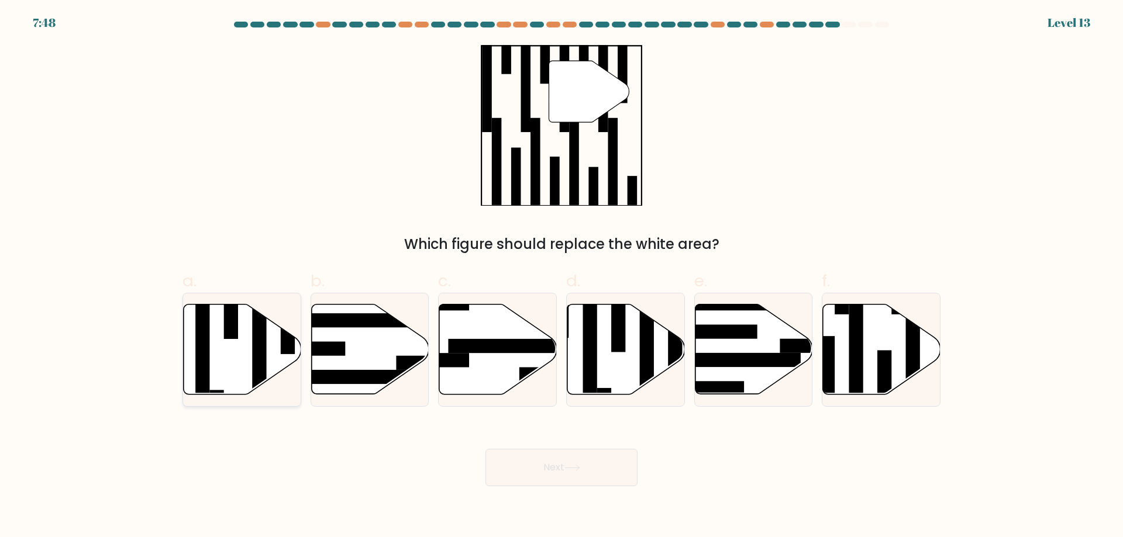
click at [232, 352] on icon at bounding box center [243, 350] width 118 height 90
click at [561, 277] on input "a." at bounding box center [561, 273] width 1 height 8
radio input "true"
click at [573, 463] on button "Next" at bounding box center [561, 467] width 152 height 37
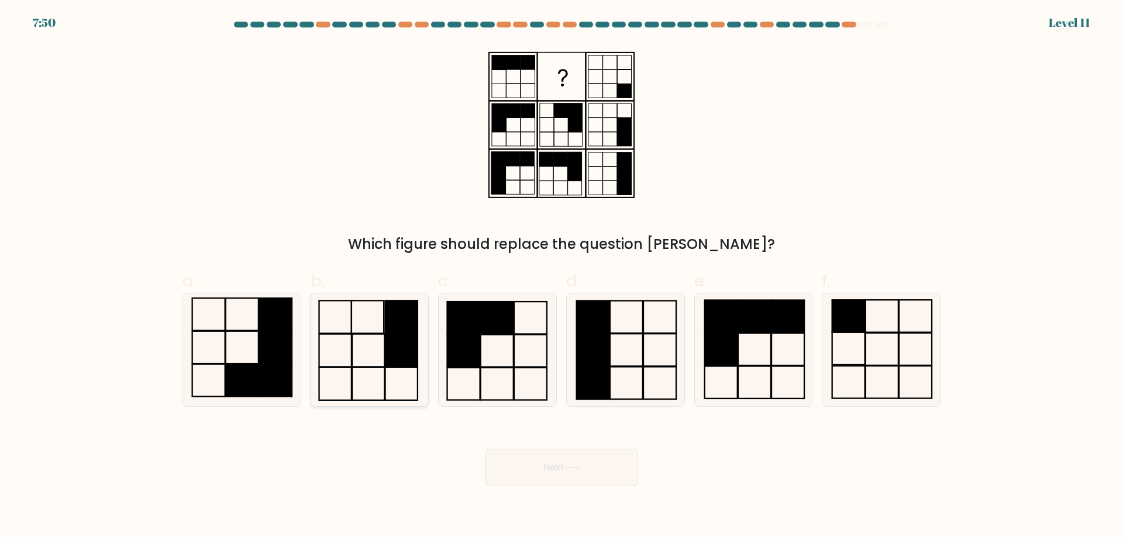
click at [364, 349] on icon at bounding box center [369, 350] width 113 height 113
click at [561, 277] on input "b." at bounding box center [561, 273] width 1 height 8
radio input "true"
drag, startPoint x: 610, startPoint y: 478, endPoint x: 163, endPoint y: 327, distance: 471.6
click at [610, 478] on button "Next" at bounding box center [561, 467] width 152 height 37
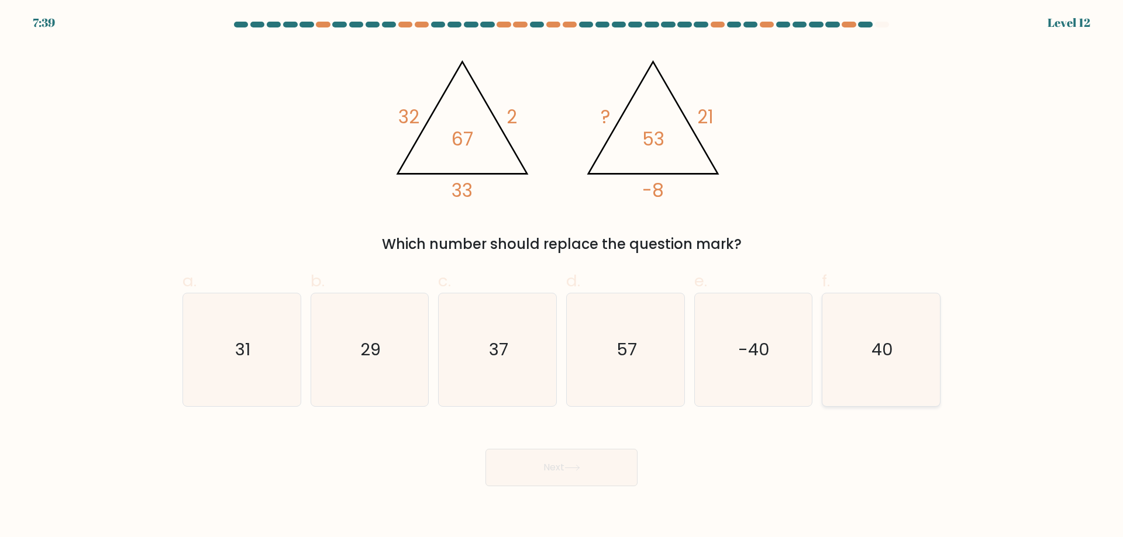
click at [886, 363] on icon "40" at bounding box center [881, 350] width 113 height 113
click at [562, 277] on input "f. 40" at bounding box center [561, 273] width 1 height 8
radio input "true"
click at [527, 476] on button "Next" at bounding box center [561, 467] width 152 height 37
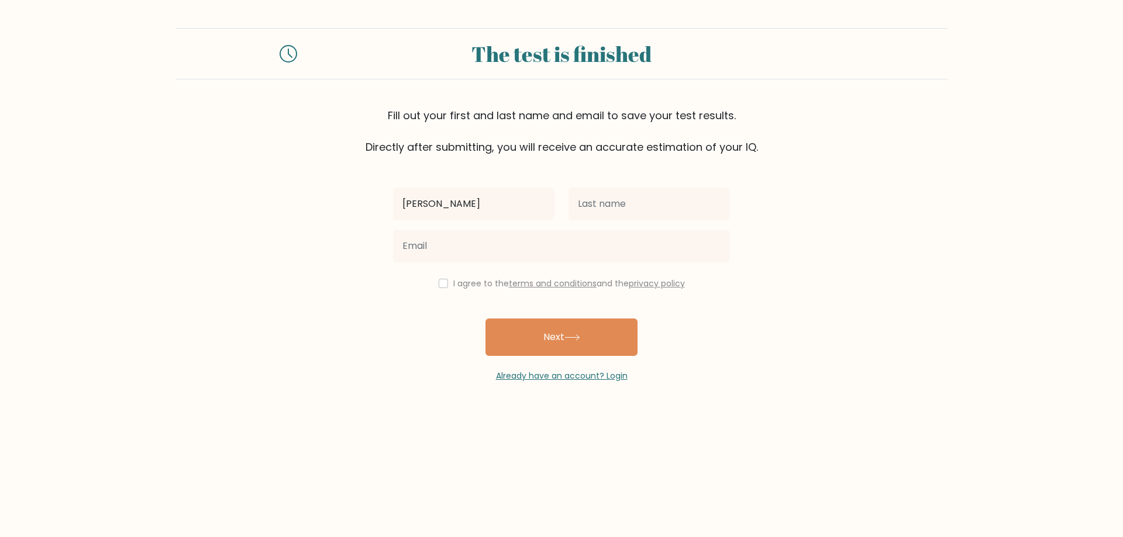
type input "Ryan Christopher"
click at [616, 199] on input "text" at bounding box center [648, 204] width 161 height 33
type input "Navarro"
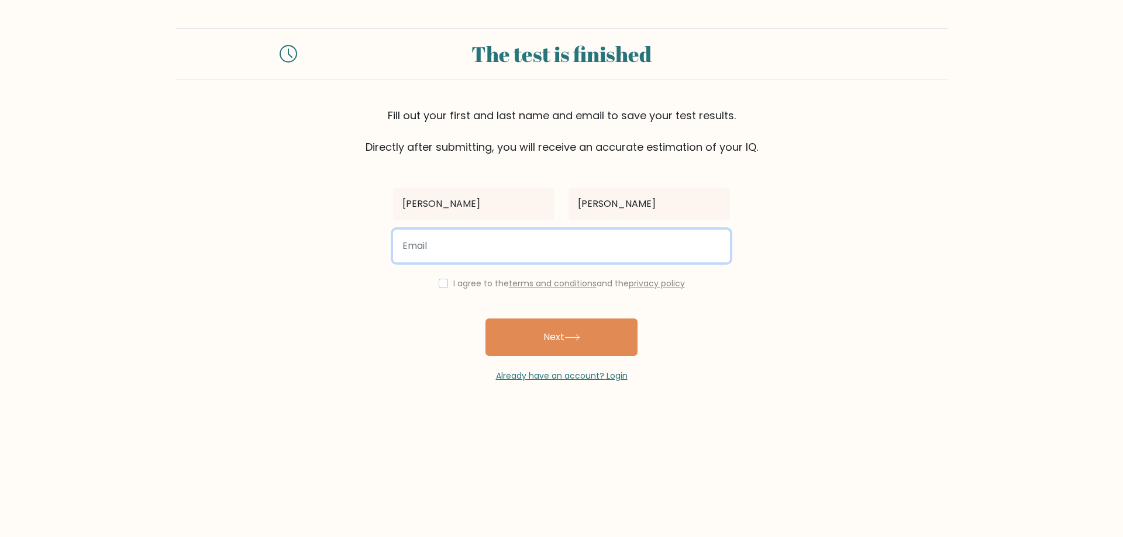
click at [492, 252] on input "email" at bounding box center [561, 246] width 337 height 33
type input "ryanchristophernavarro2014@gmail.com"
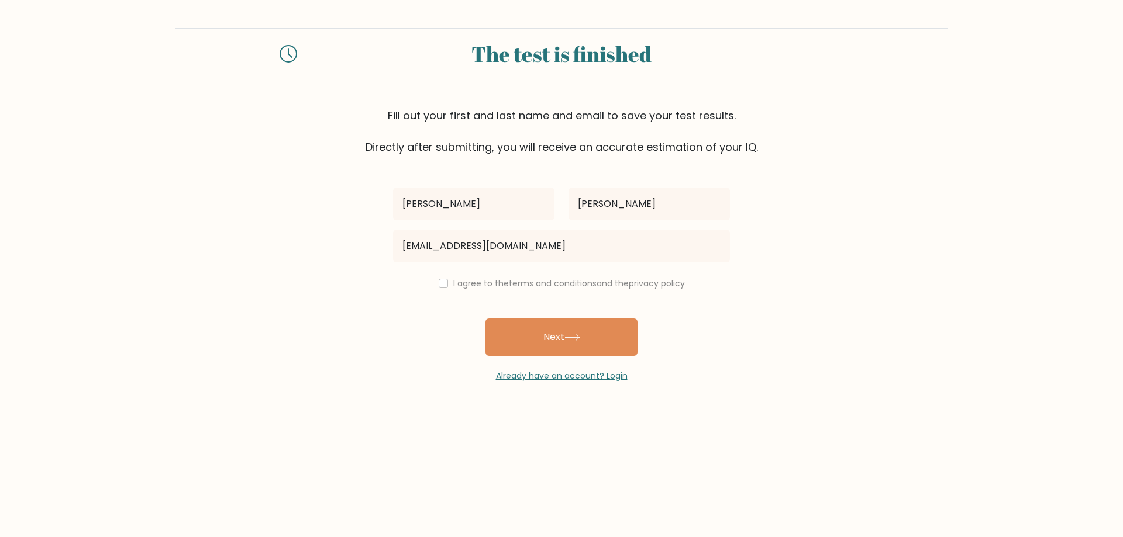
click at [446, 280] on div "I agree to the terms and conditions and the privacy policy" at bounding box center [561, 284] width 351 height 14
click at [439, 282] on input "checkbox" at bounding box center [443, 283] width 9 height 9
checkbox input "true"
drag, startPoint x: 553, startPoint y: 339, endPoint x: 530, endPoint y: 337, distance: 22.9
click at [553, 340] on button "Next" at bounding box center [561, 337] width 152 height 37
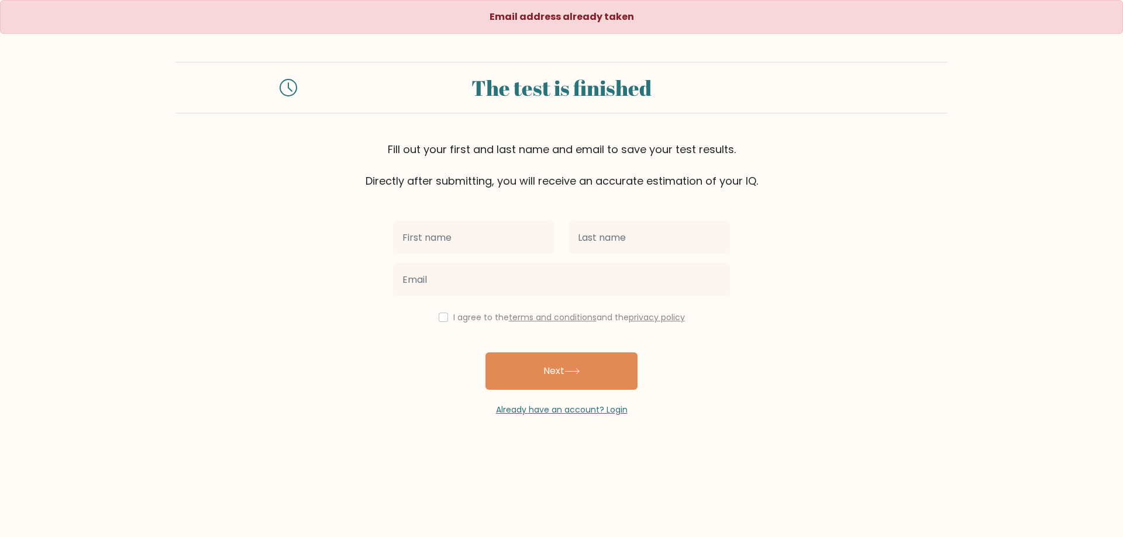
click at [475, 237] on input "text" at bounding box center [473, 238] width 161 height 33
click at [553, 410] on link "Already have an account? Login" at bounding box center [562, 410] width 132 height 12
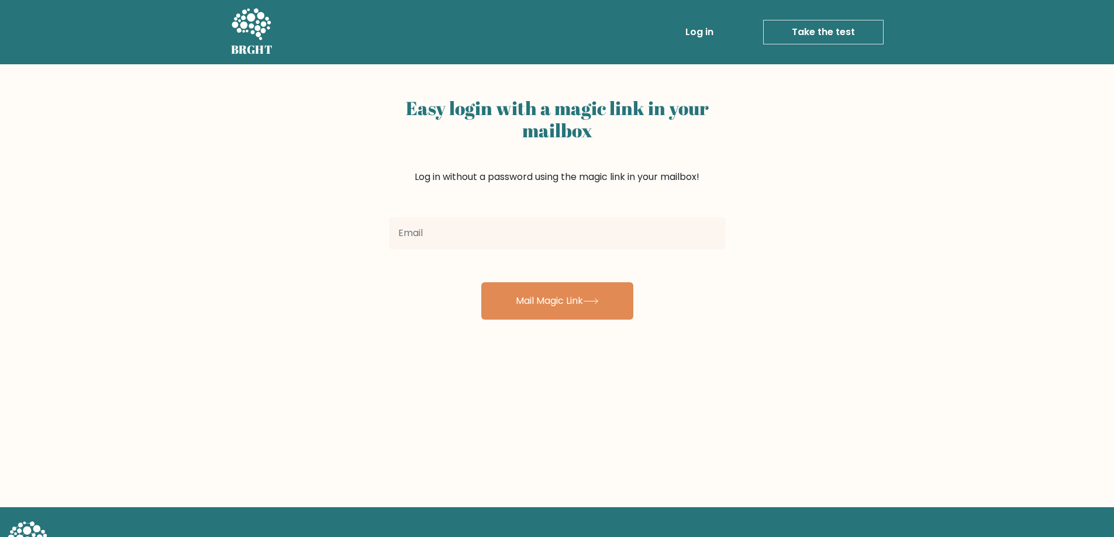
click at [464, 231] on input "email" at bounding box center [557, 233] width 337 height 33
type input "[EMAIL_ADDRESS][DOMAIN_NAME]"
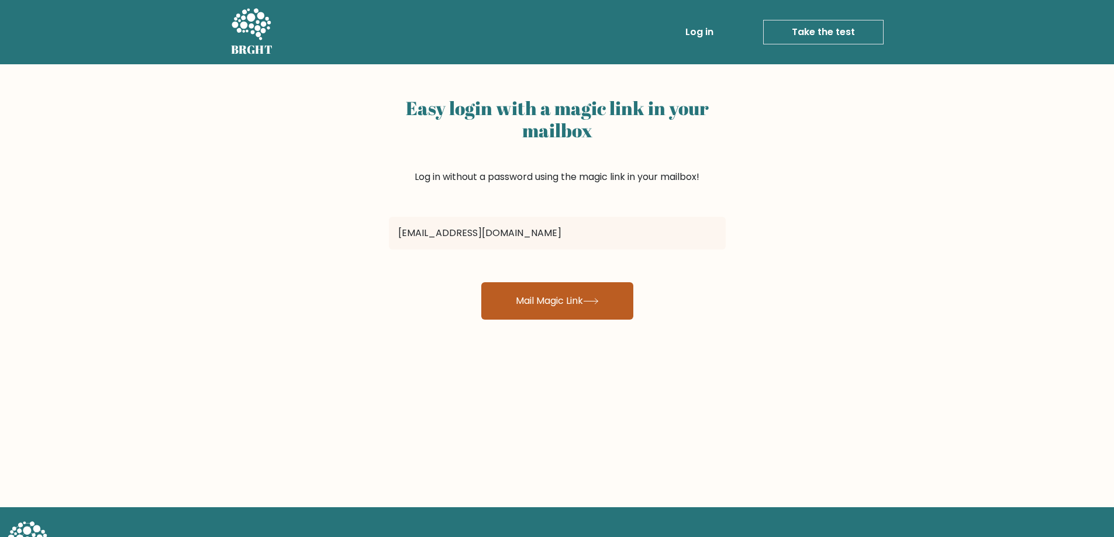
click at [571, 305] on button "Mail Magic Link" at bounding box center [557, 300] width 152 height 37
click at [554, 308] on button "Mail Magic Link" at bounding box center [557, 300] width 152 height 37
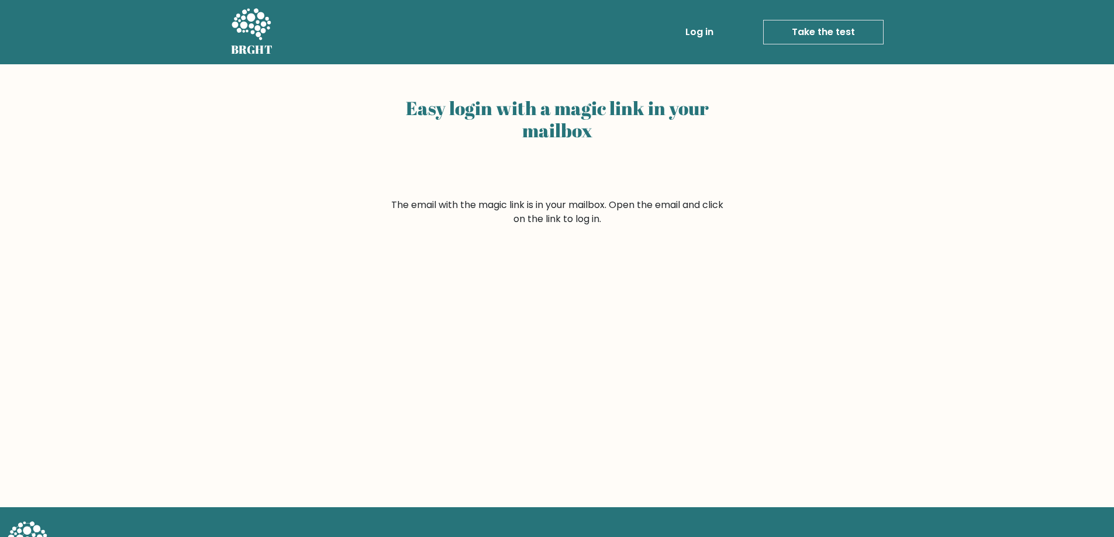
click at [704, 26] on link "Log in" at bounding box center [699, 31] width 37 height 23
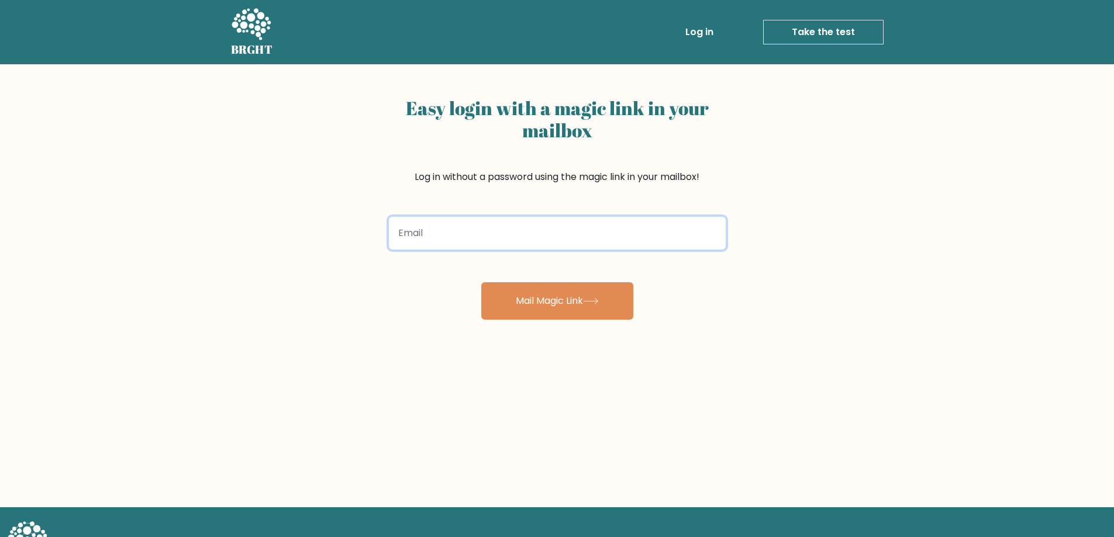
paste input "https://www.loom.com/share/a6ad22f98bc84f0095a40de0c6c13e62?sid=184b75fb-9769-4…"
type input "https://www.loom.com/share/a6ad22f98bc84f0095a40de0c6c13e62?sid=184b75fb-9769-4…"
click at [543, 230] on input "https://www.loom.com/share/a6ad22f98bc84f0095a40de0c6c13e62?sid=184b75fb-9769-4…" at bounding box center [557, 233] width 337 height 33
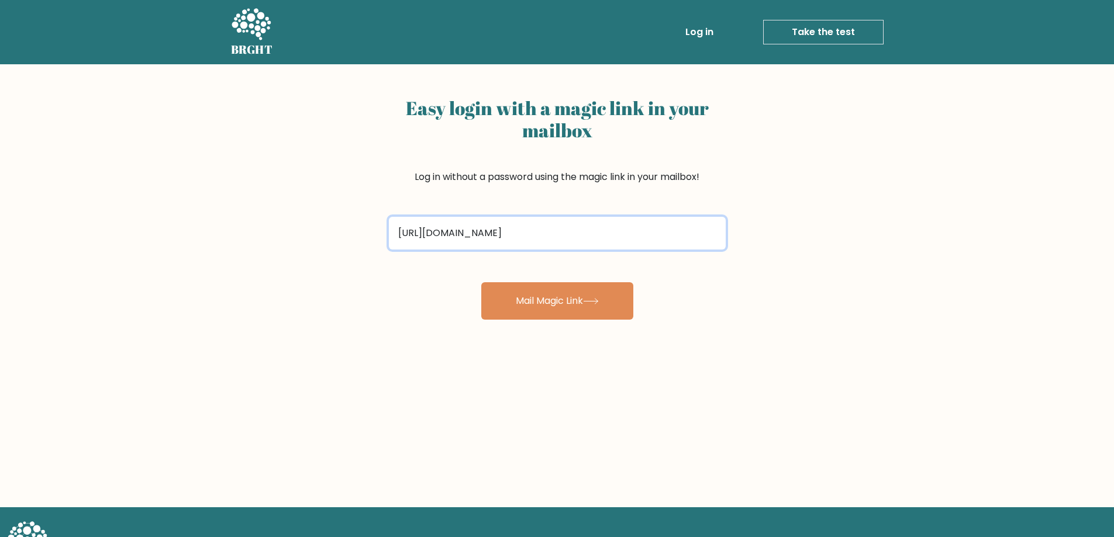
click at [543, 230] on input "https://www.loom.com/share/a6ad22f98bc84f0095a40de0c6c13e62?sid=184b75fb-9769-4…" at bounding box center [557, 233] width 337 height 33
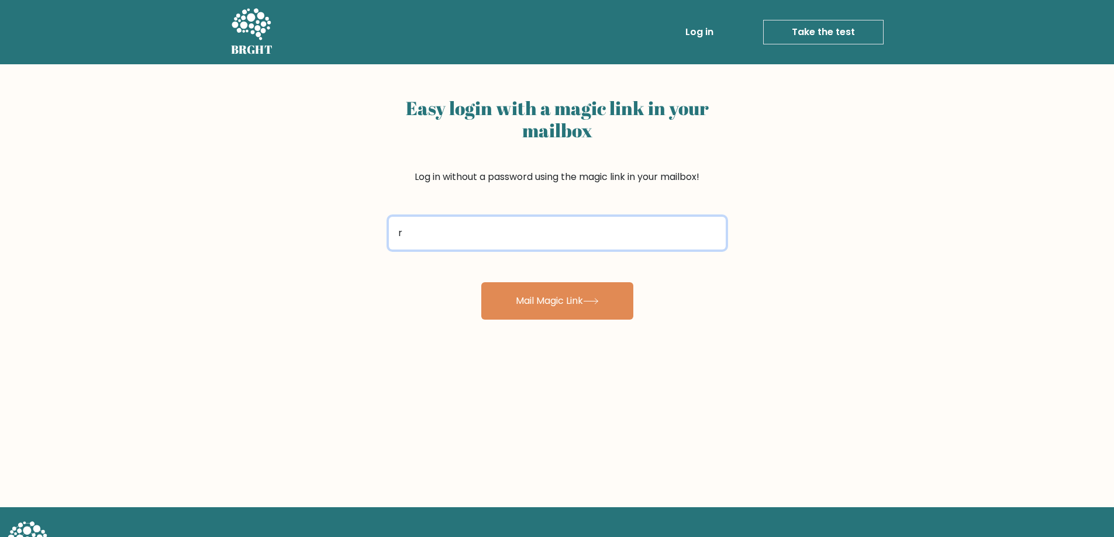
type input "ryanchristophernavarro2014@gmail.com"
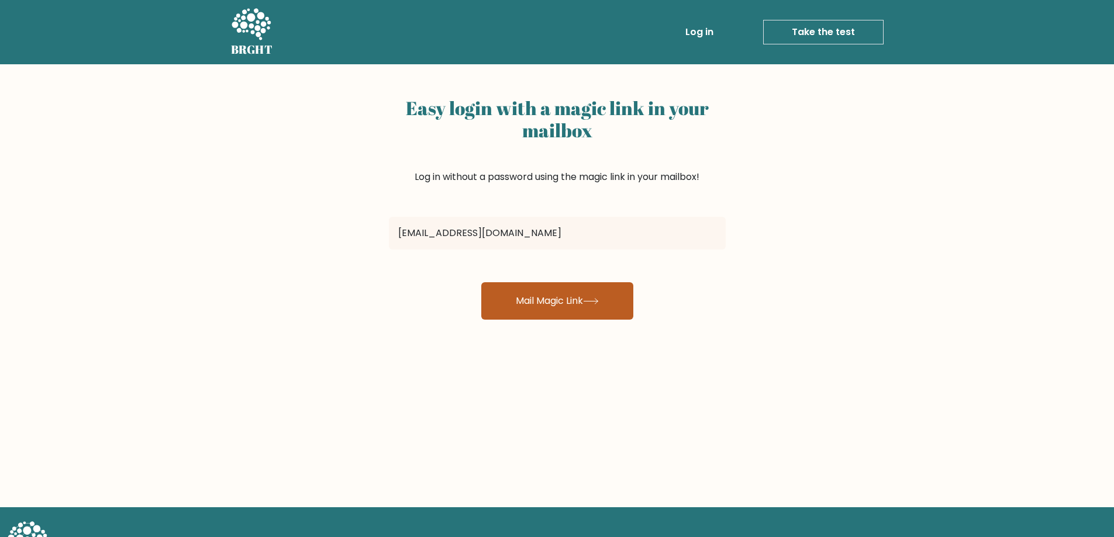
click at [577, 304] on button "Mail Magic Link" at bounding box center [557, 300] width 152 height 37
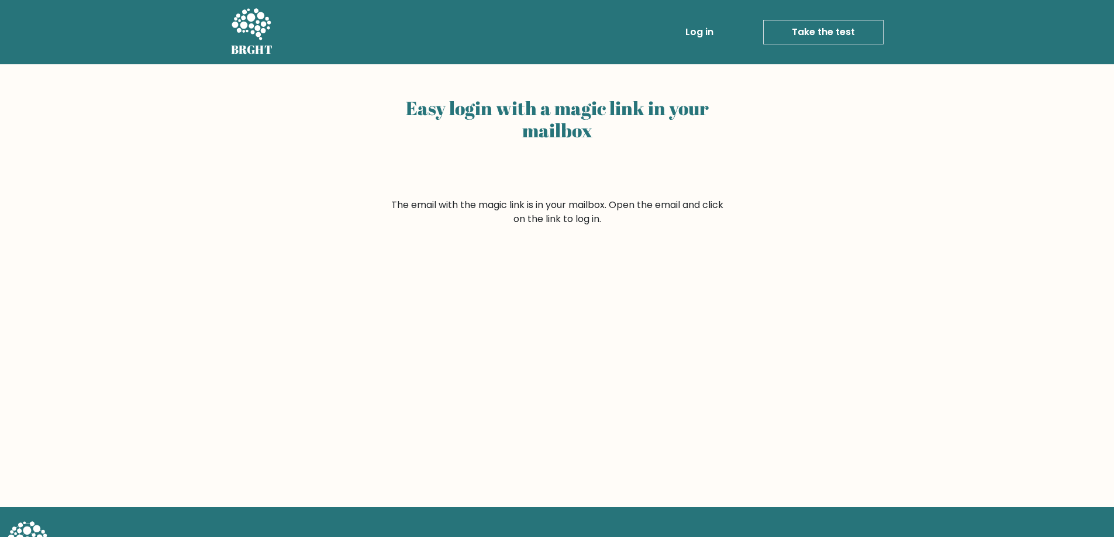
click at [693, 28] on link "Log in" at bounding box center [699, 31] width 37 height 23
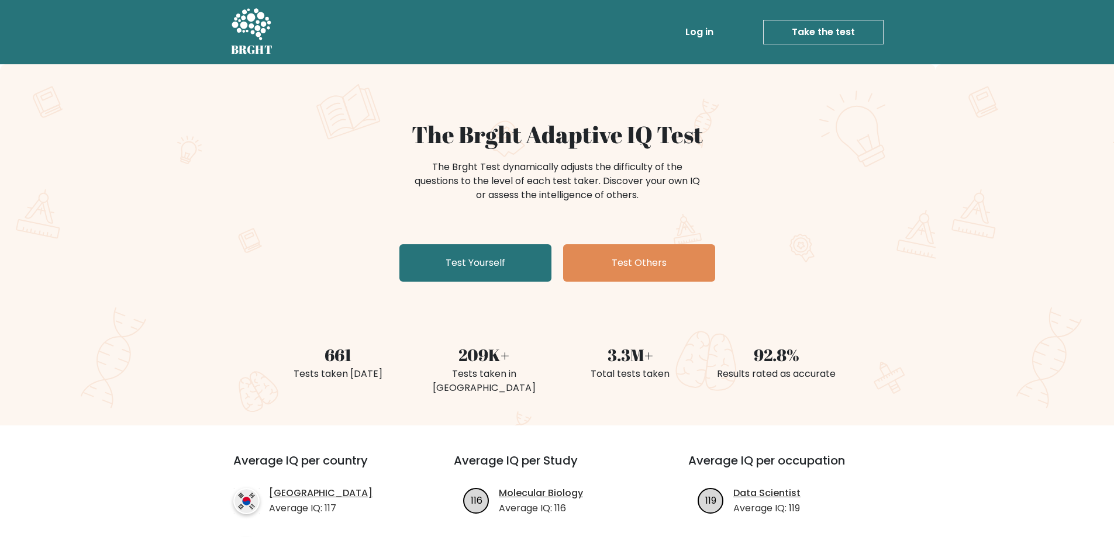
click at [705, 33] on link "Log in" at bounding box center [699, 31] width 37 height 23
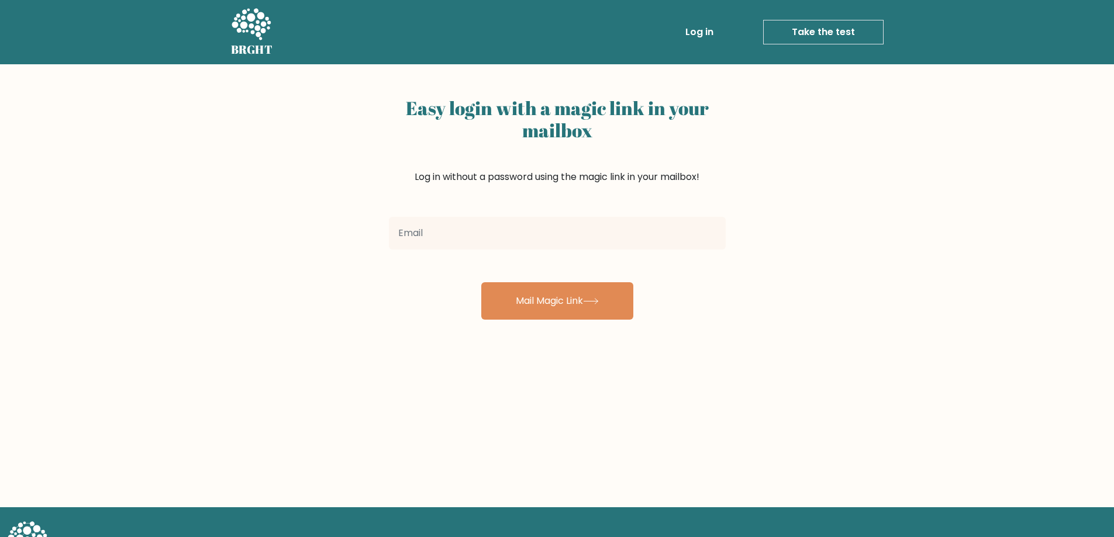
click at [525, 229] on input "email" at bounding box center [557, 233] width 337 height 33
type input "[EMAIL_ADDRESS][DOMAIN_NAME]"
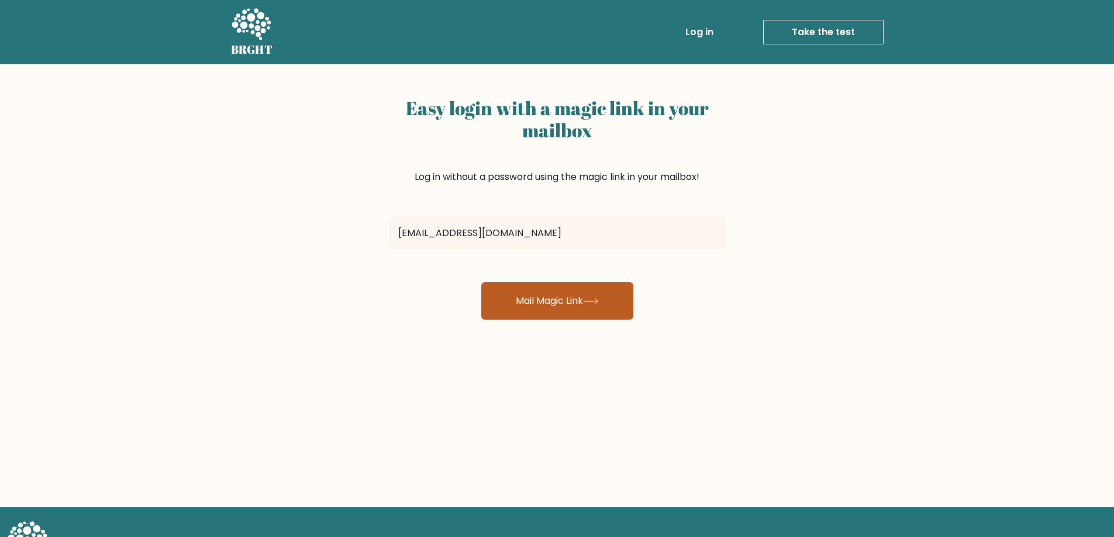
click at [563, 304] on button "Mail Magic Link" at bounding box center [557, 300] width 152 height 37
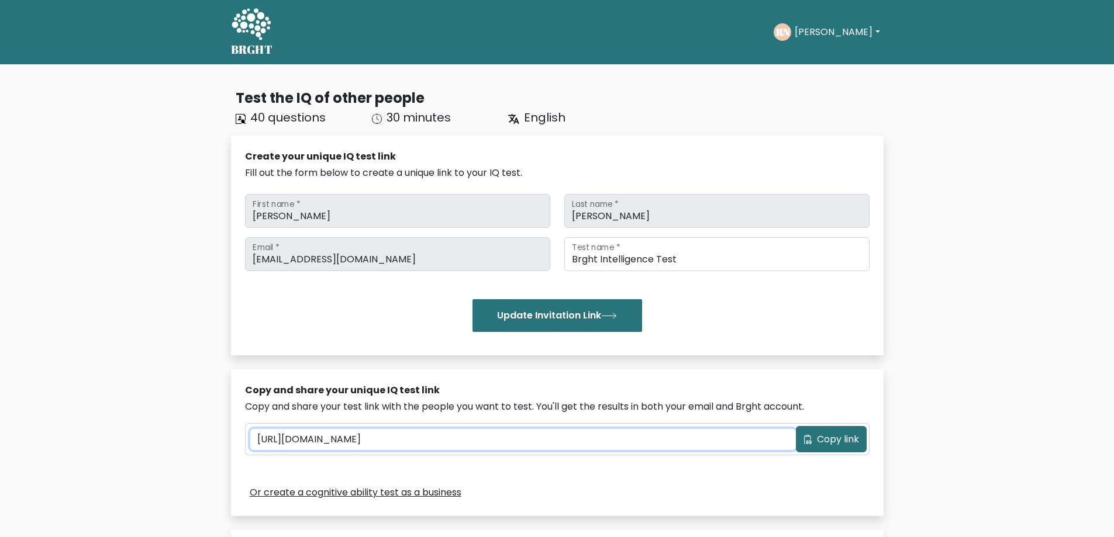
click at [547, 444] on input "[URL][DOMAIN_NAME]" at bounding box center [523, 439] width 546 height 21
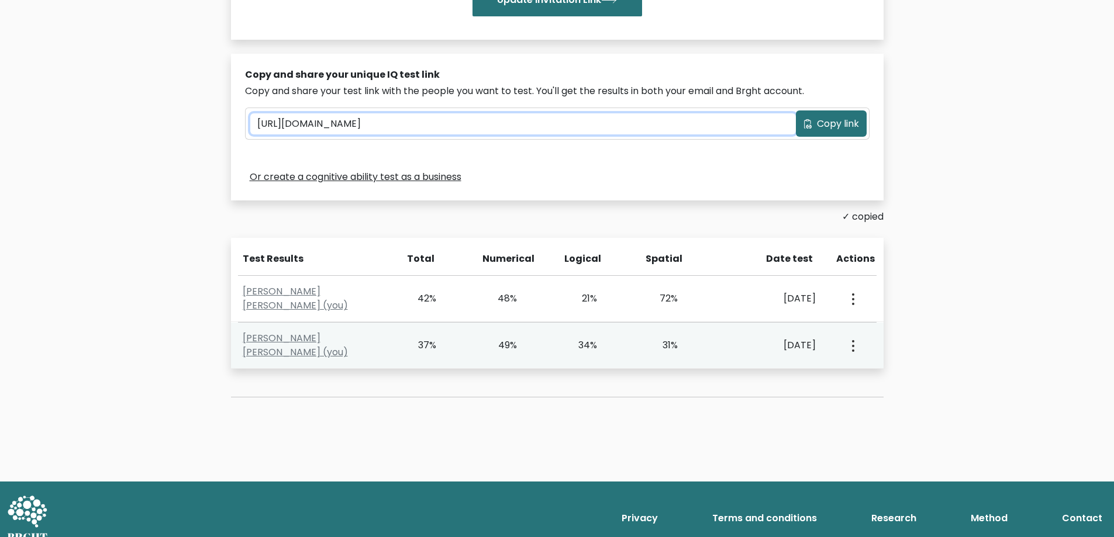
scroll to position [332, 0]
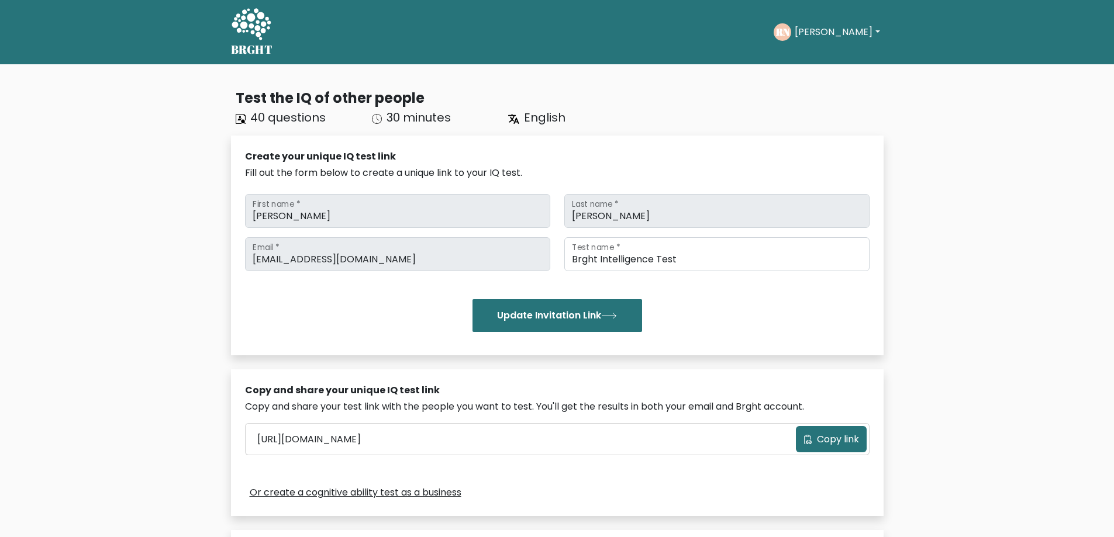
click at [842, 37] on button "[PERSON_NAME]" at bounding box center [837, 32] width 92 height 15
click at [804, 68] on link "Profile" at bounding box center [820, 75] width 92 height 19
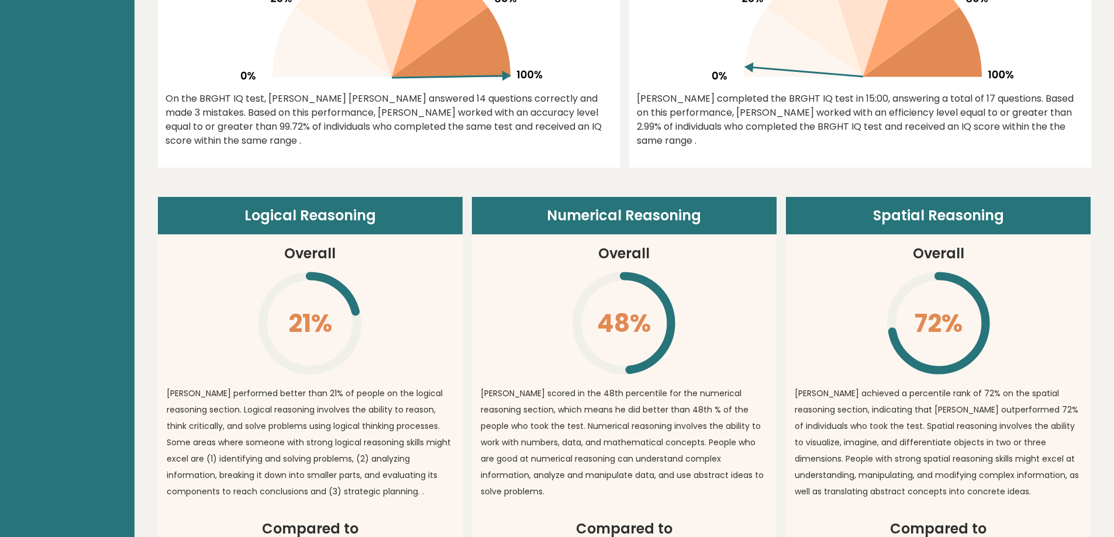
scroll to position [702, 0]
